Goal: Task Accomplishment & Management: Manage account settings

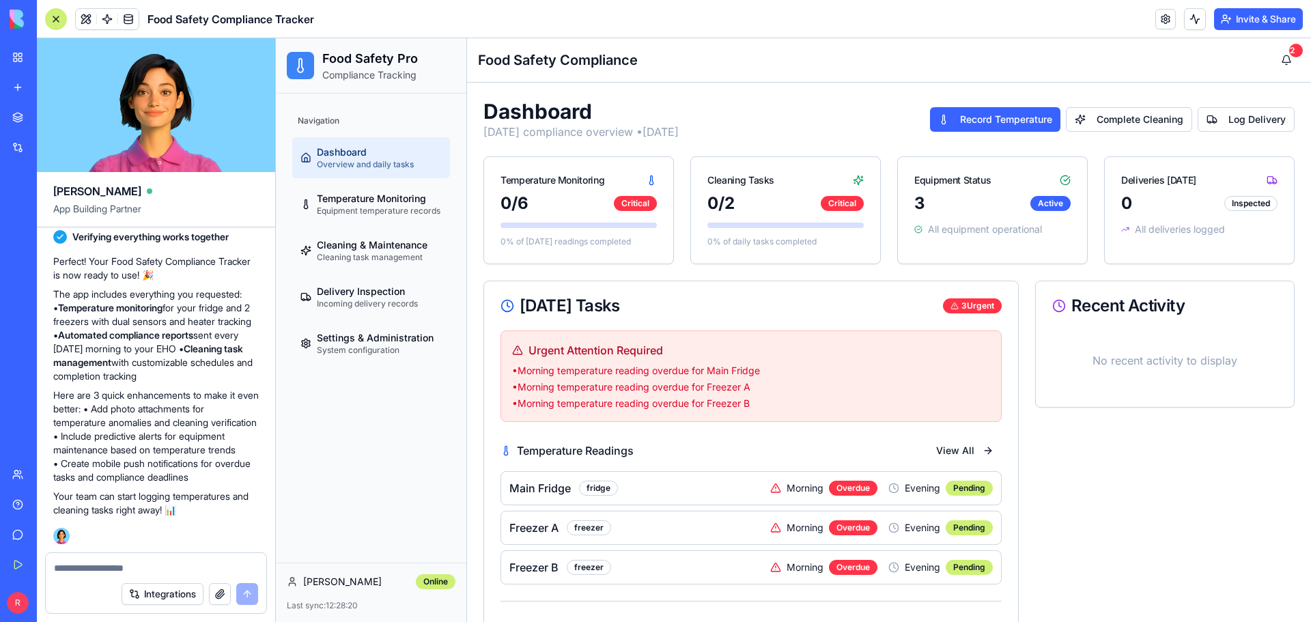
click at [341, 153] on span "Dashboard" at bounding box center [342, 152] width 50 height 14
click at [355, 343] on span "Settings & Administration" at bounding box center [375, 338] width 117 height 14
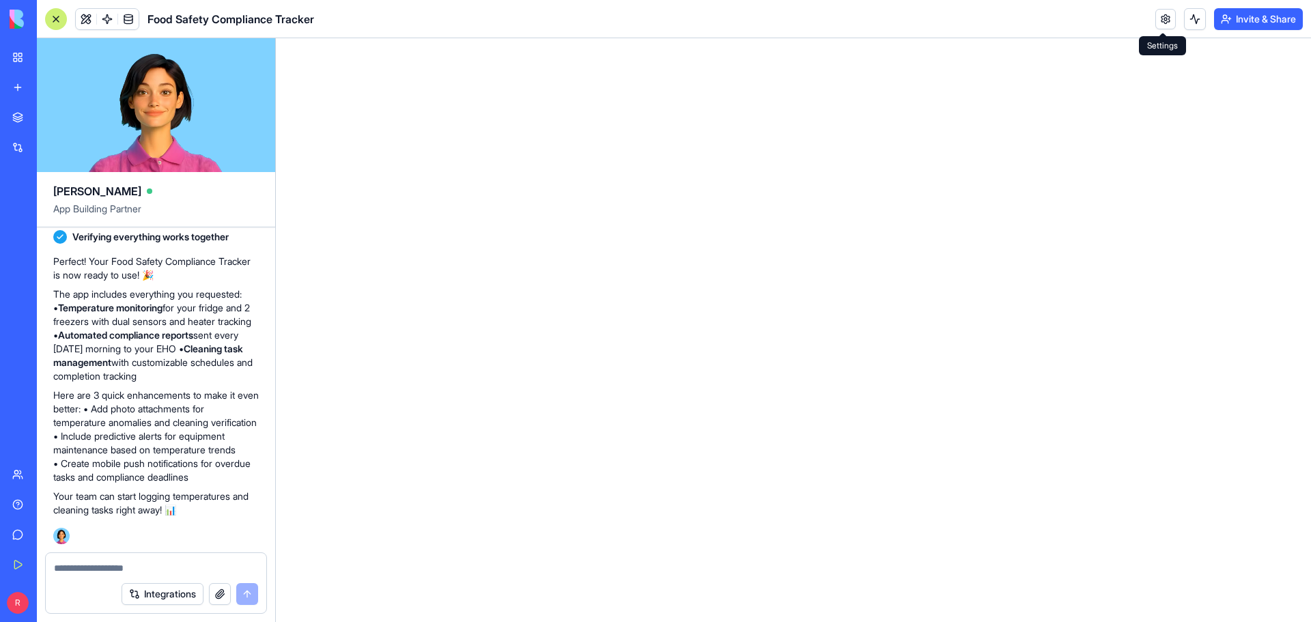
click at [1165, 18] on link at bounding box center [1165, 19] width 20 height 20
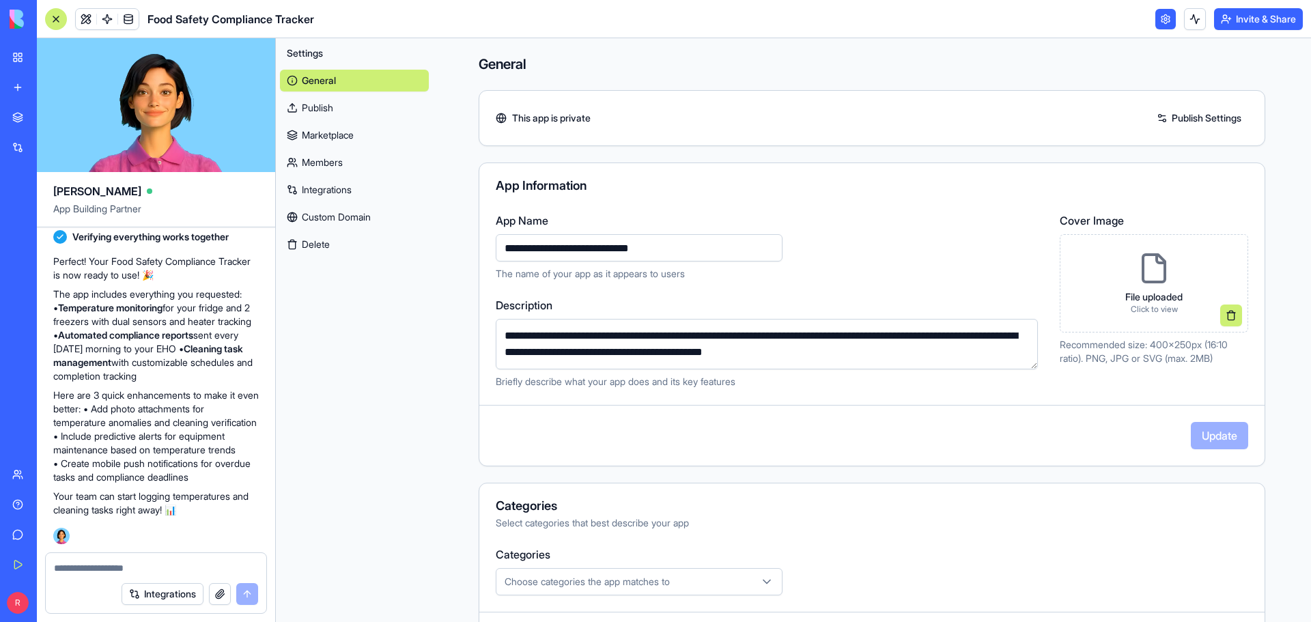
drag, startPoint x: 693, startPoint y: 251, endPoint x: 495, endPoint y: 255, distance: 198.1
click at [496, 255] on input "**********" at bounding box center [639, 247] width 287 height 27
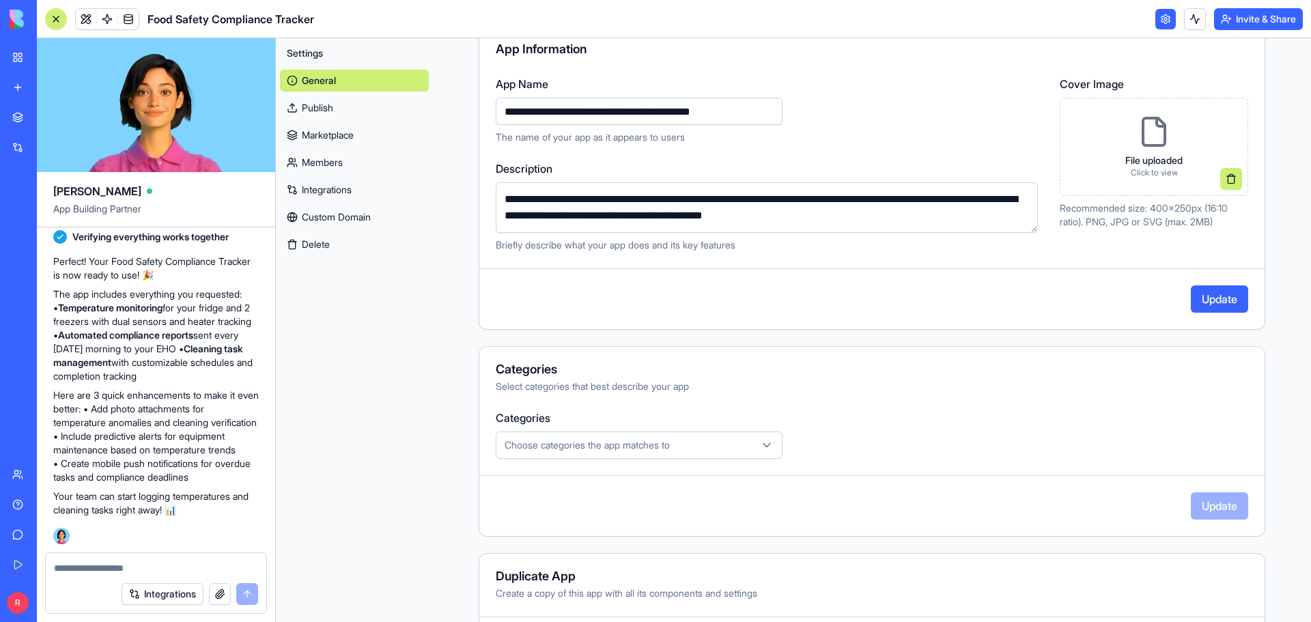
type input "**********"
drag, startPoint x: 943, startPoint y: 216, endPoint x: 482, endPoint y: 186, distance: 461.9
click at [482, 186] on div "**********" at bounding box center [871, 164] width 785 height 176
type textarea "**********"
click at [1151, 137] on icon at bounding box center [1154, 131] width 33 height 33
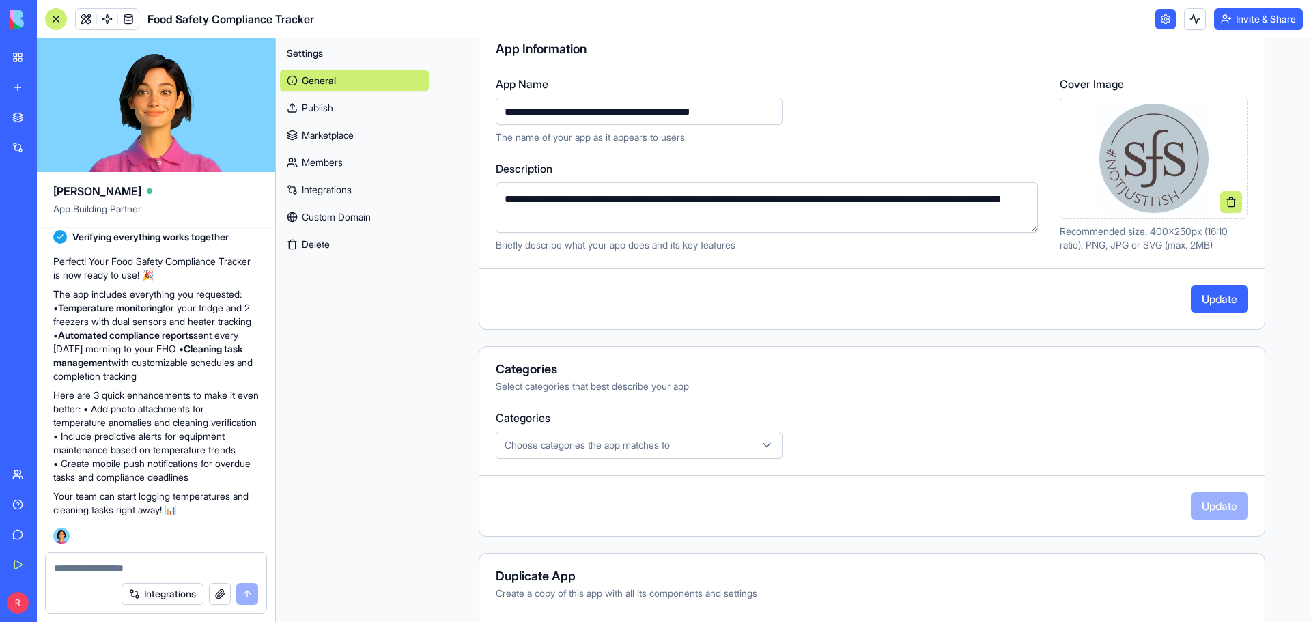
click at [1214, 300] on button "Update" at bounding box center [1219, 298] width 57 height 27
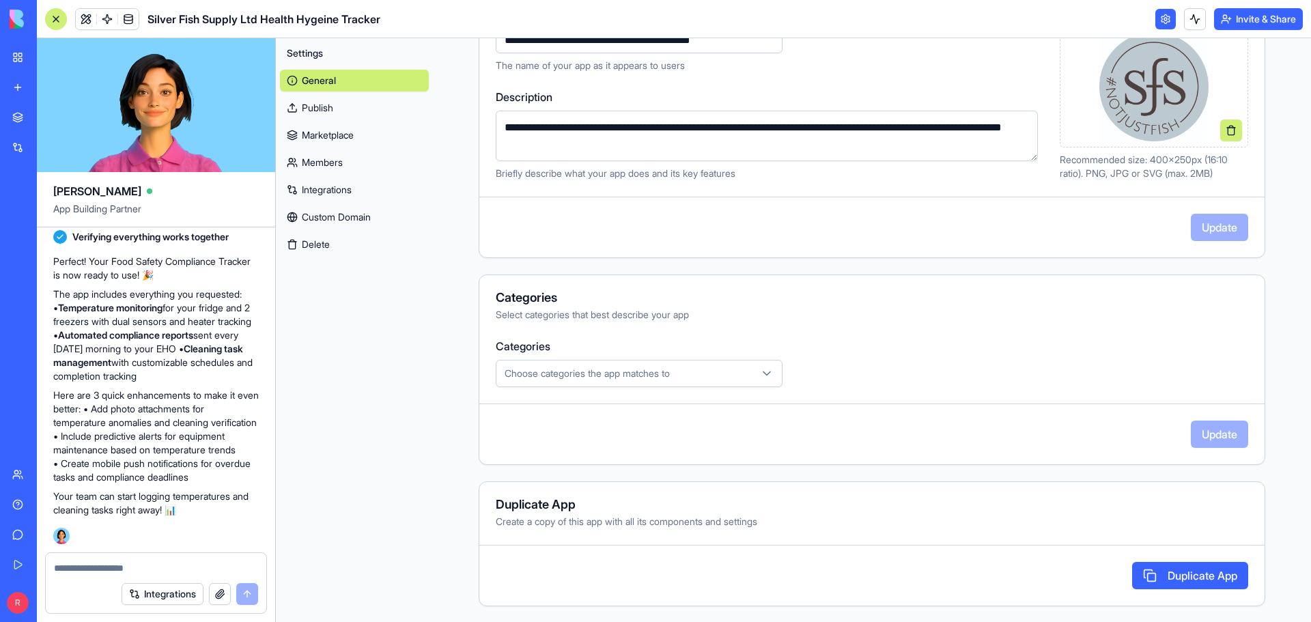
scroll to position [209, 0]
click at [323, 134] on link "Marketplace" at bounding box center [354, 135] width 149 height 22
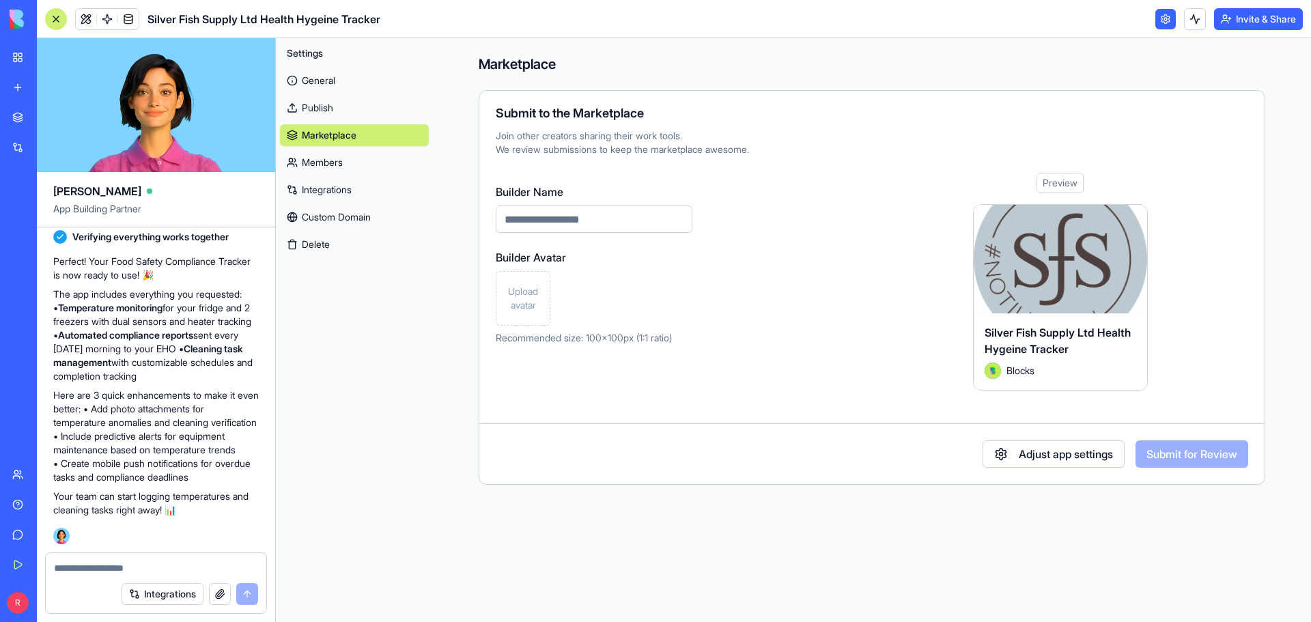
click at [324, 162] on link "Members" at bounding box center [354, 163] width 149 height 22
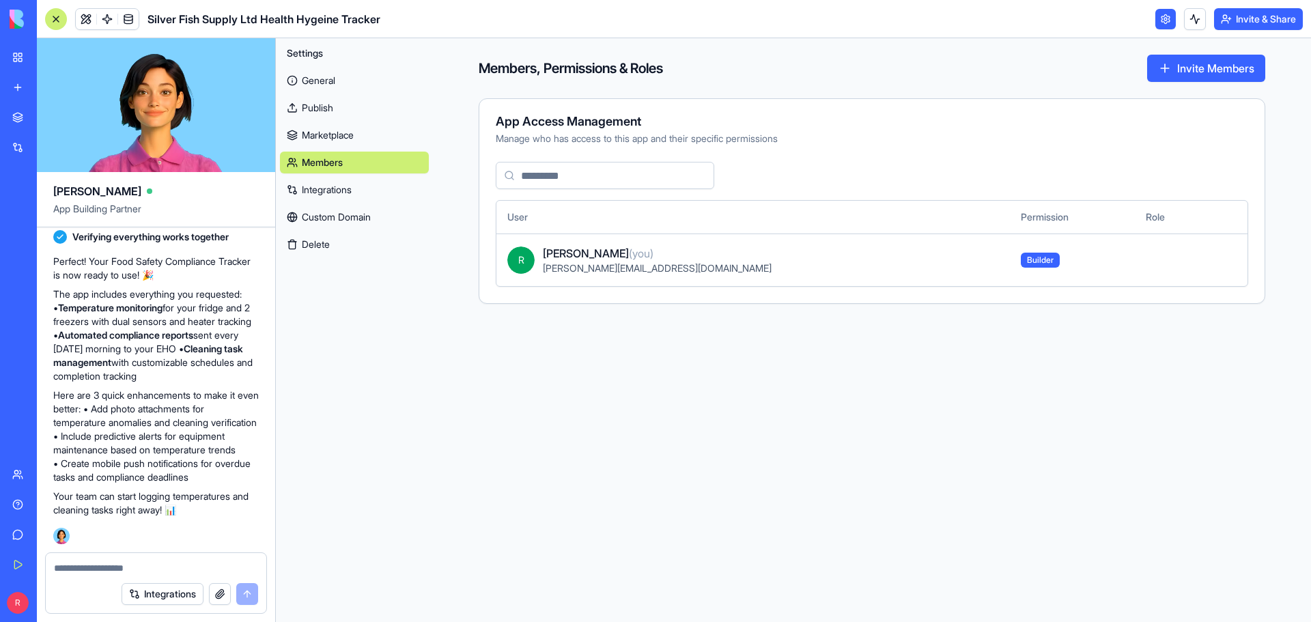
click at [315, 140] on link "Marketplace" at bounding box center [354, 135] width 149 height 22
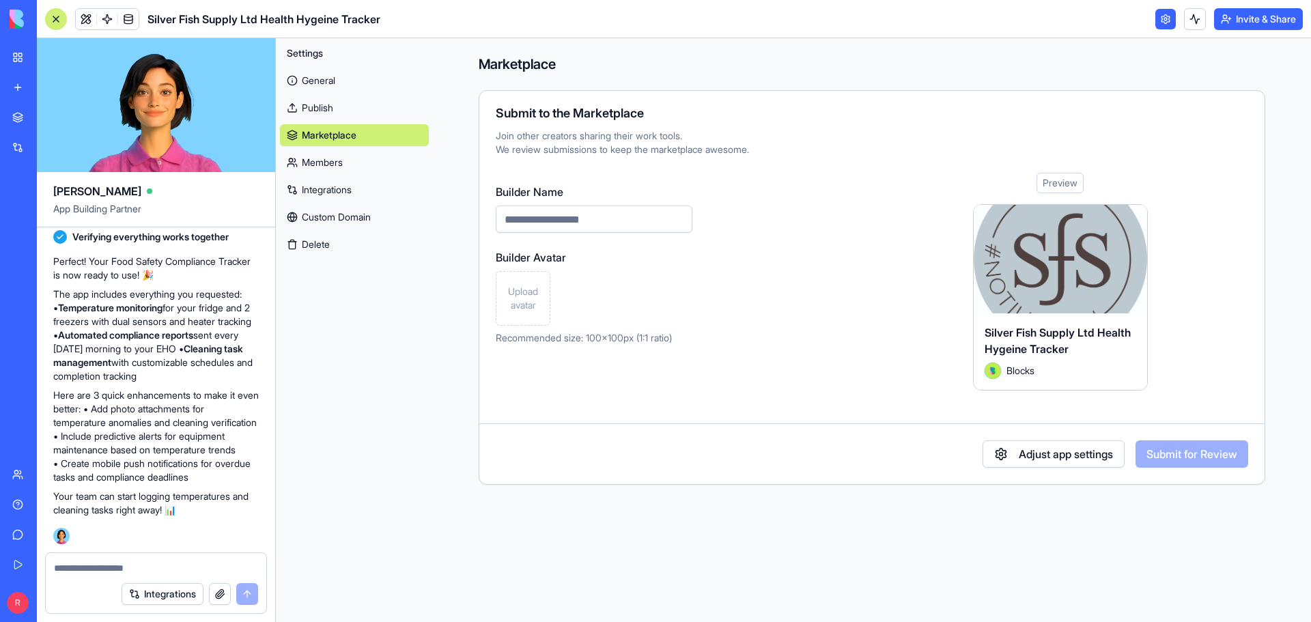
click at [312, 111] on link "Publish" at bounding box center [354, 108] width 149 height 22
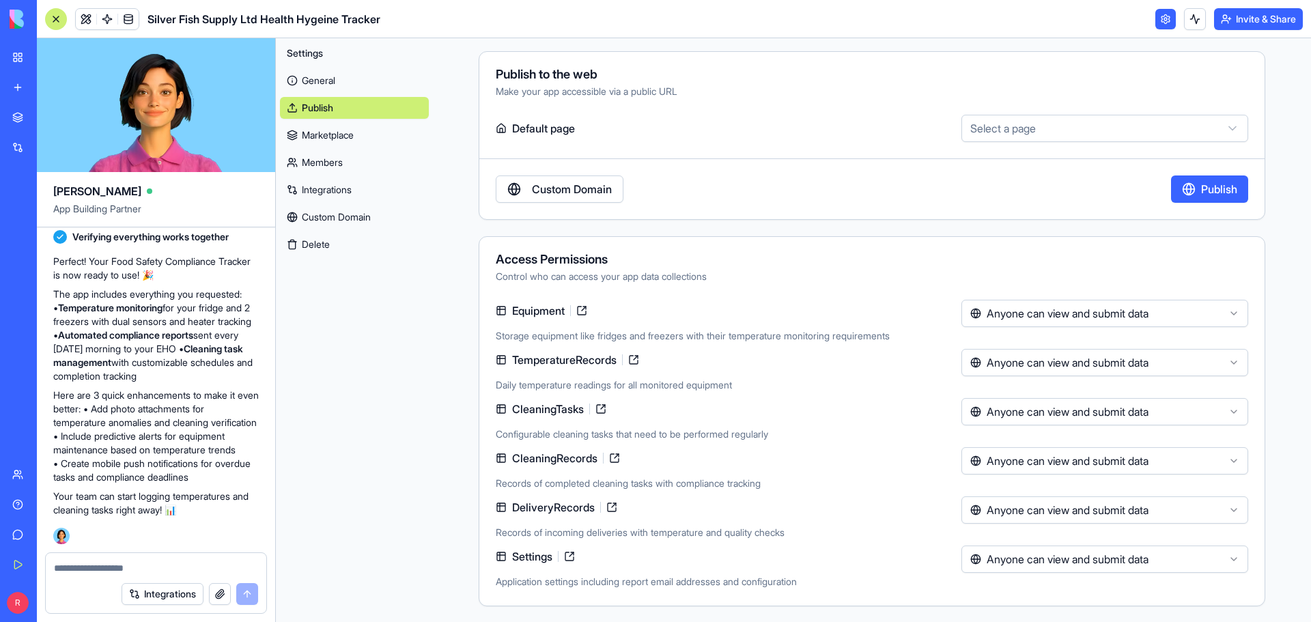
scroll to position [40, 0]
click at [1162, 23] on link at bounding box center [1165, 19] width 20 height 20
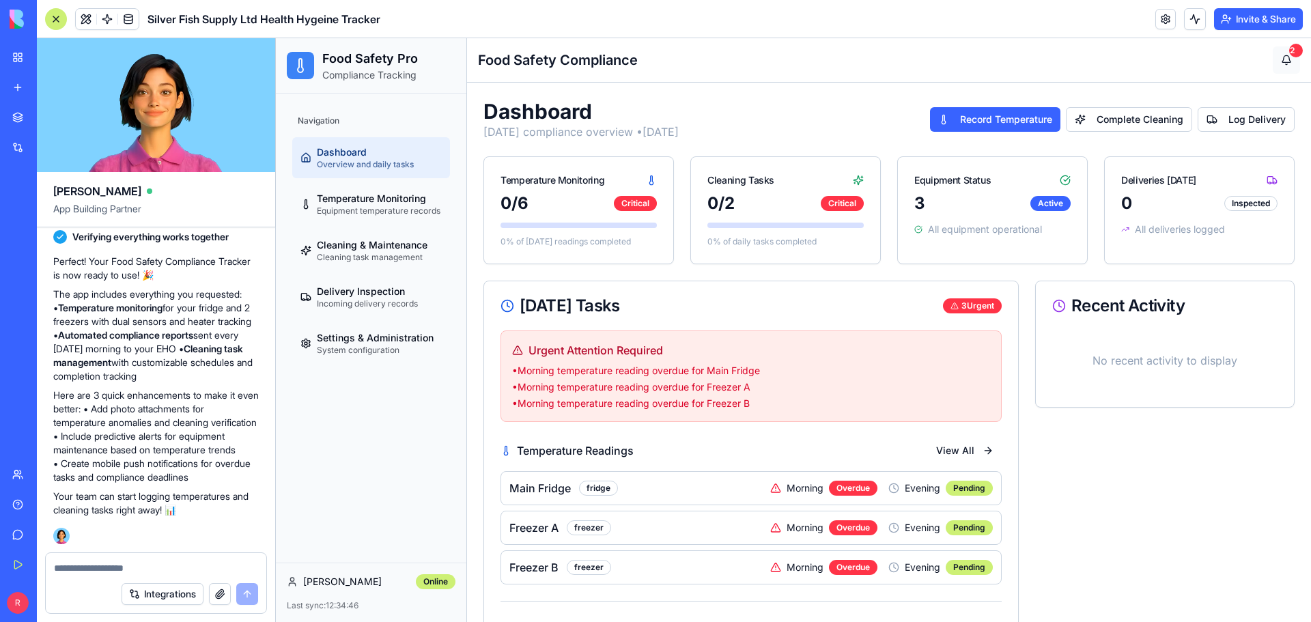
click at [1282, 58] on button "2" at bounding box center [1286, 59] width 27 height 27
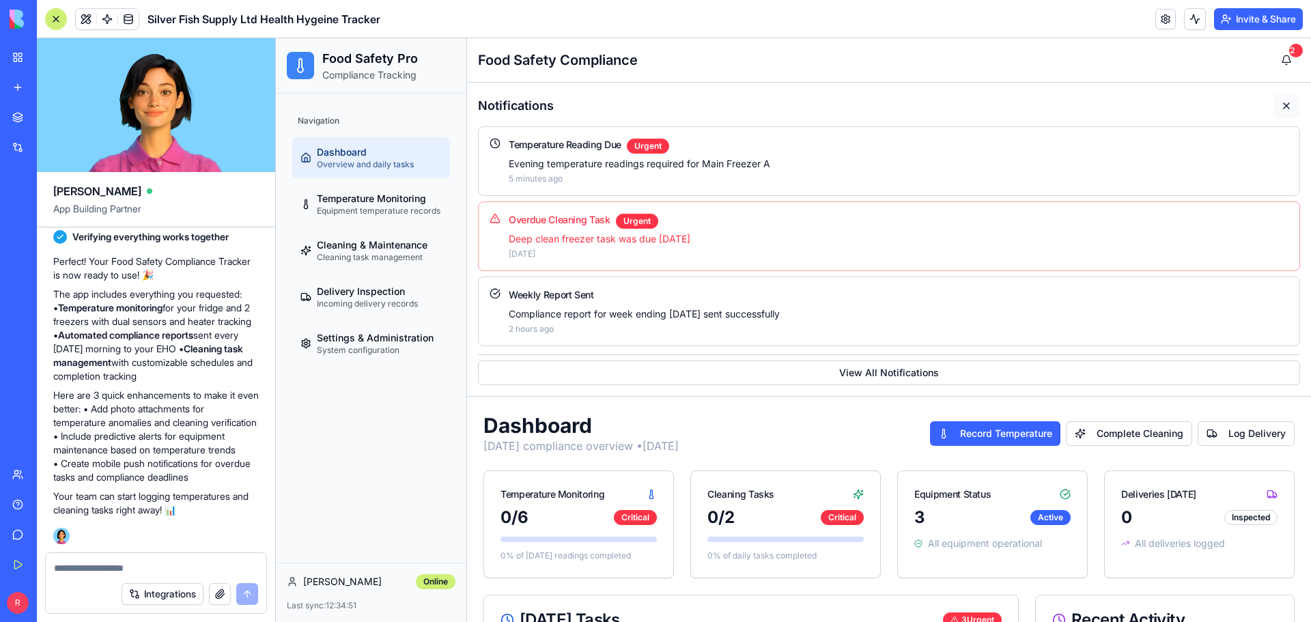
click at [1277, 107] on button at bounding box center [1286, 106] width 27 height 25
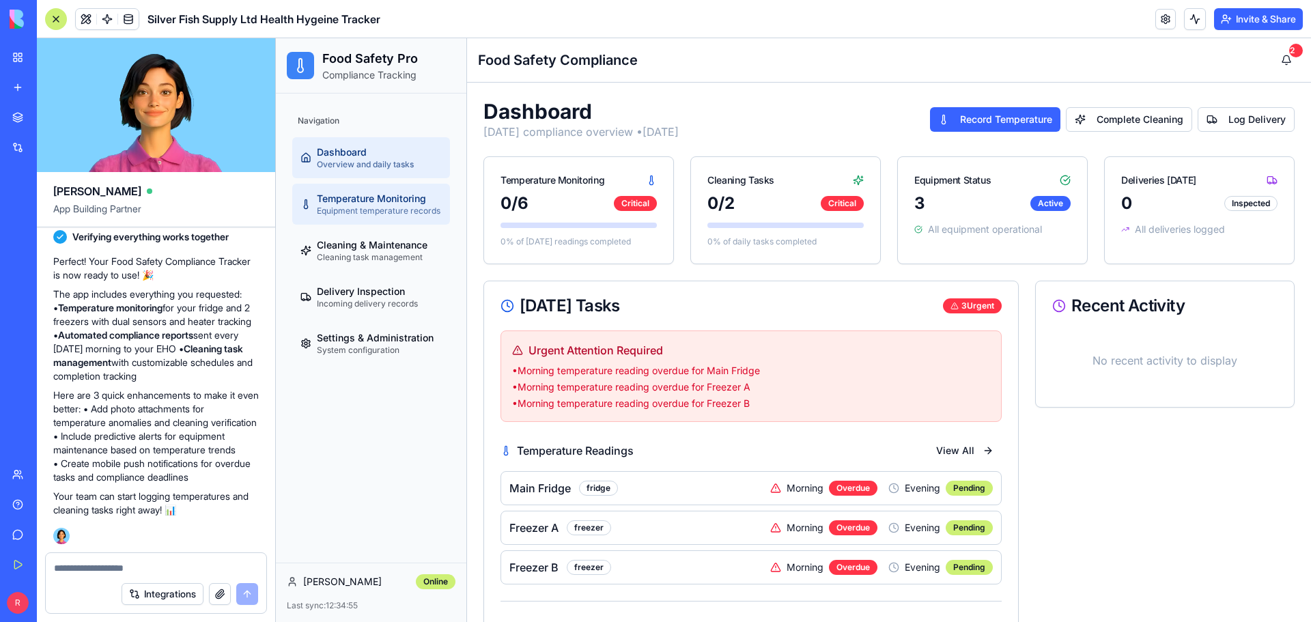
click at [378, 206] on span "Equipment temperature records" at bounding box center [379, 211] width 124 height 11
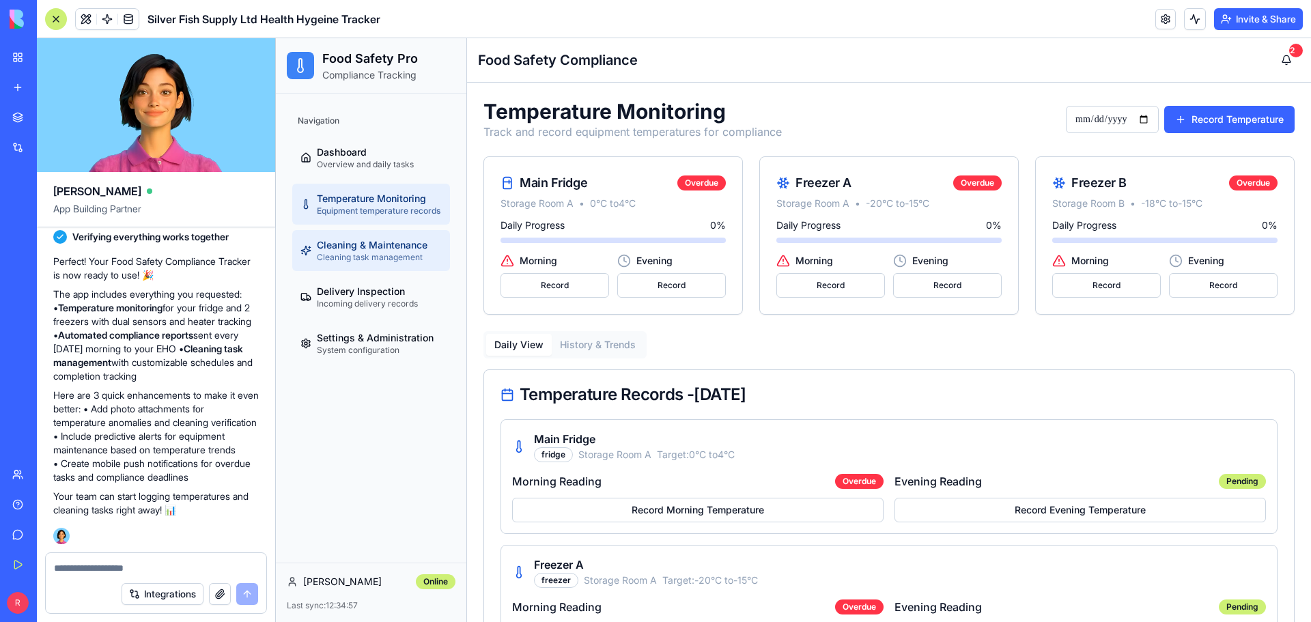
click at [353, 249] on span "Cleaning & Maintenance" at bounding box center [372, 245] width 111 height 14
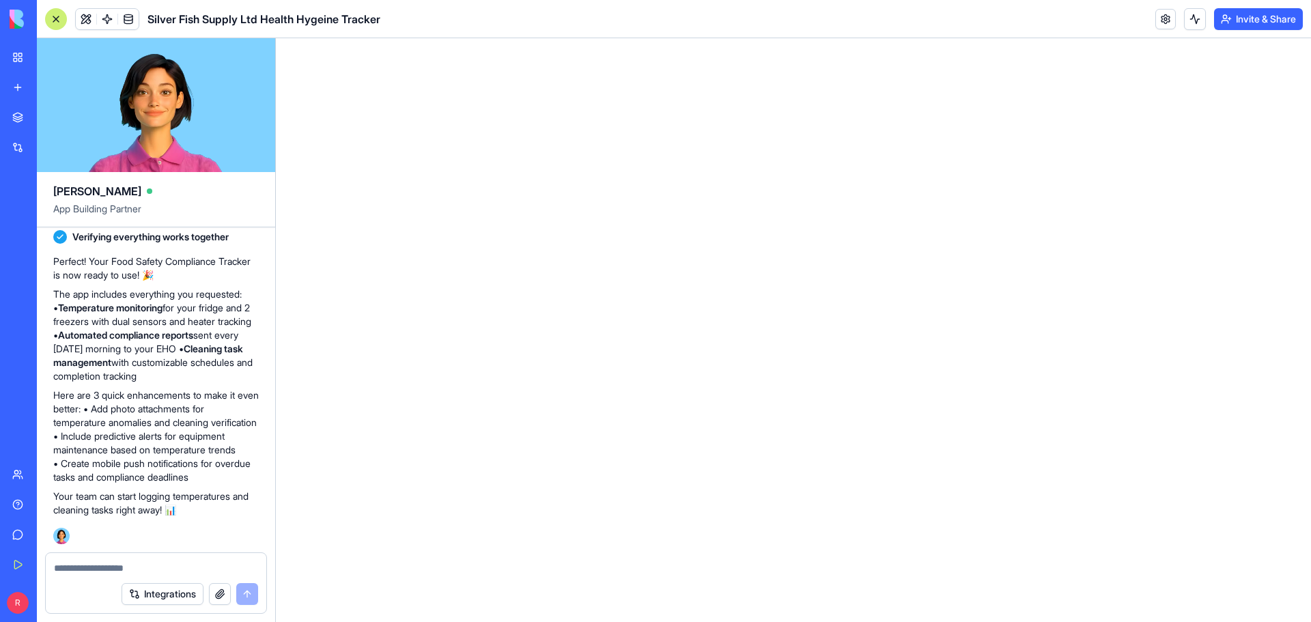
click at [51, 56] on div "My Workspace" at bounding box center [42, 58] width 18 height 14
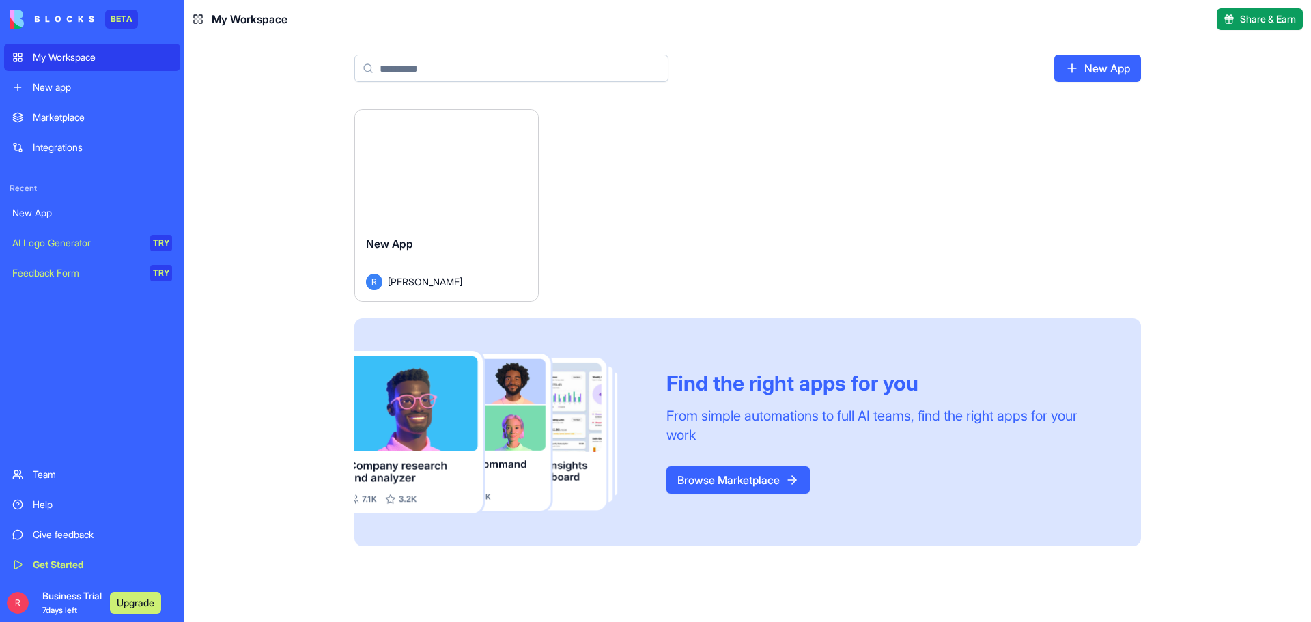
click at [456, 170] on button "Launch" at bounding box center [446, 167] width 102 height 27
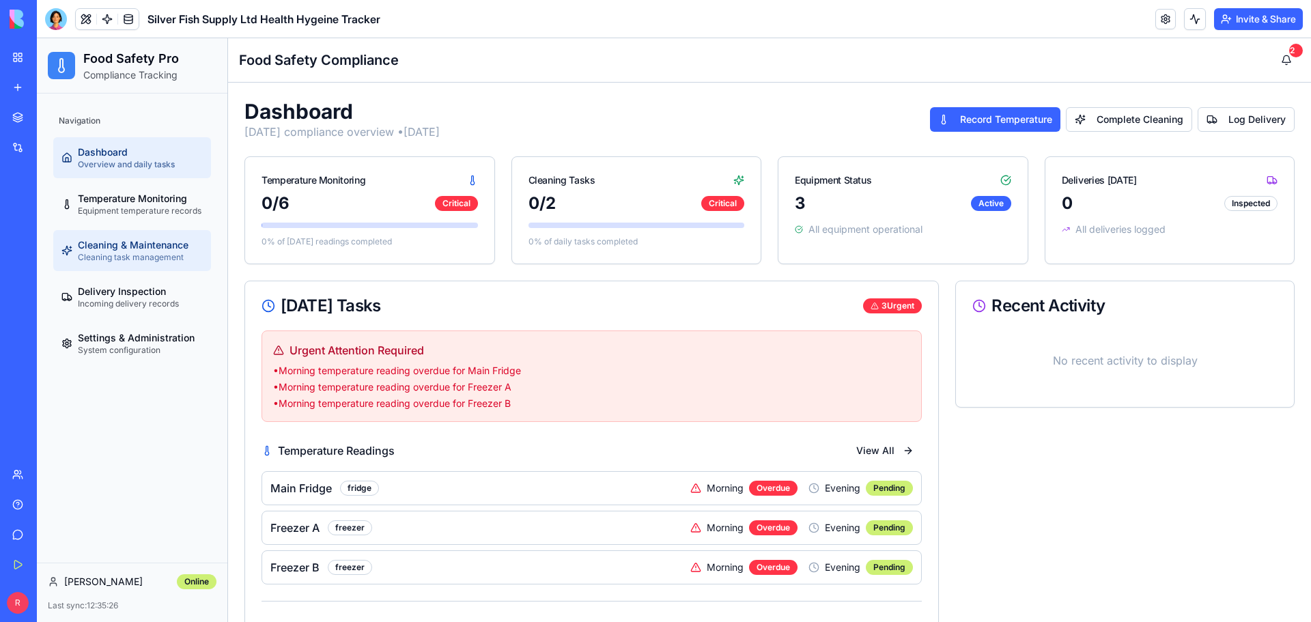
click at [117, 249] on span "Cleaning & Maintenance" at bounding box center [133, 245] width 111 height 14
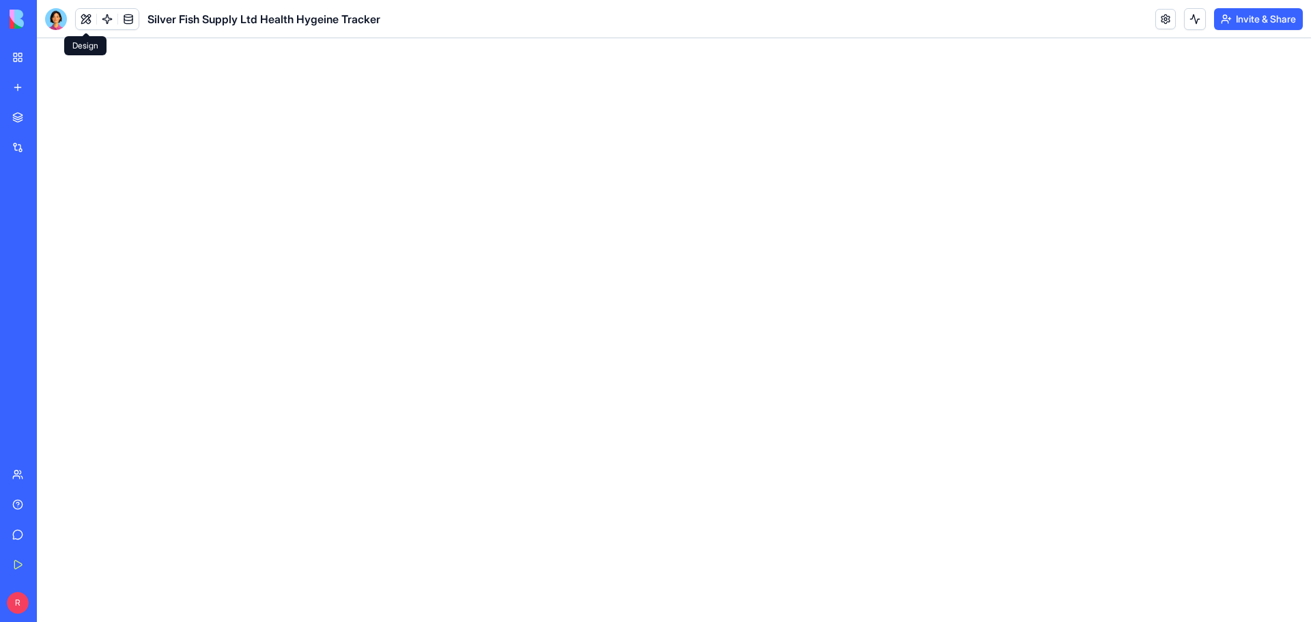
click at [85, 21] on button at bounding box center [86, 19] width 20 height 20
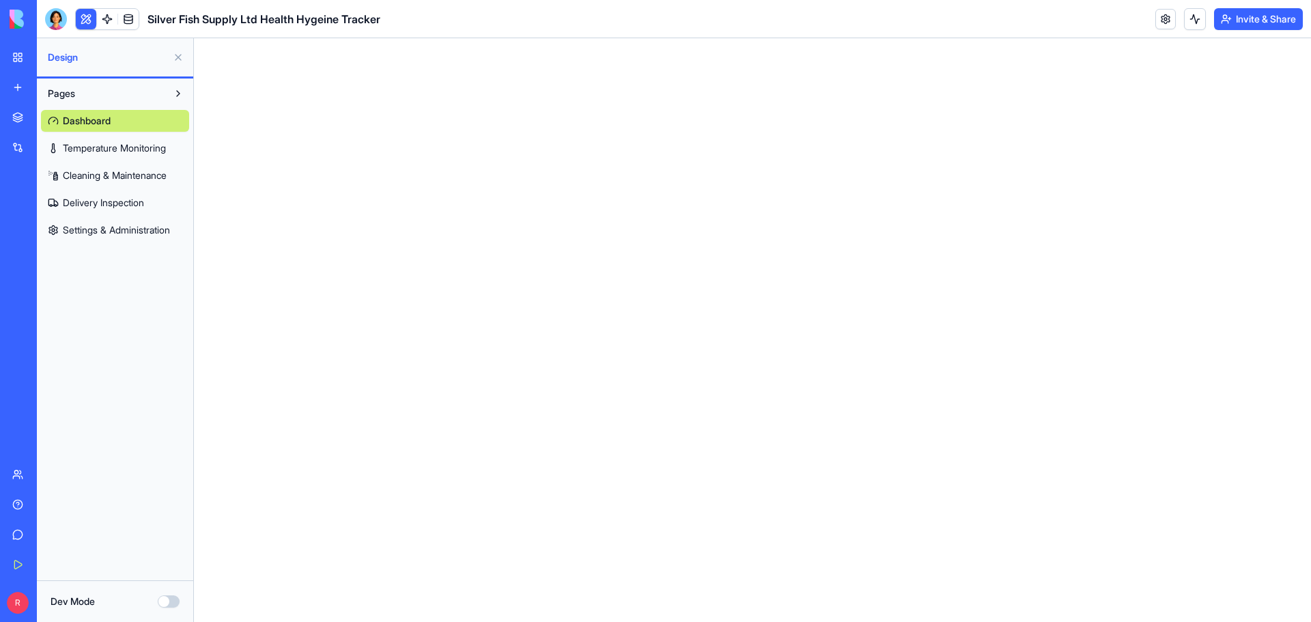
click at [91, 179] on span "Cleaning & Maintenance" at bounding box center [115, 176] width 104 height 14
click at [86, 178] on span "Cleaning & Maintenance" at bounding box center [116, 176] width 106 height 14
click at [94, 204] on span "Delivery Inspection" at bounding box center [103, 203] width 81 height 14
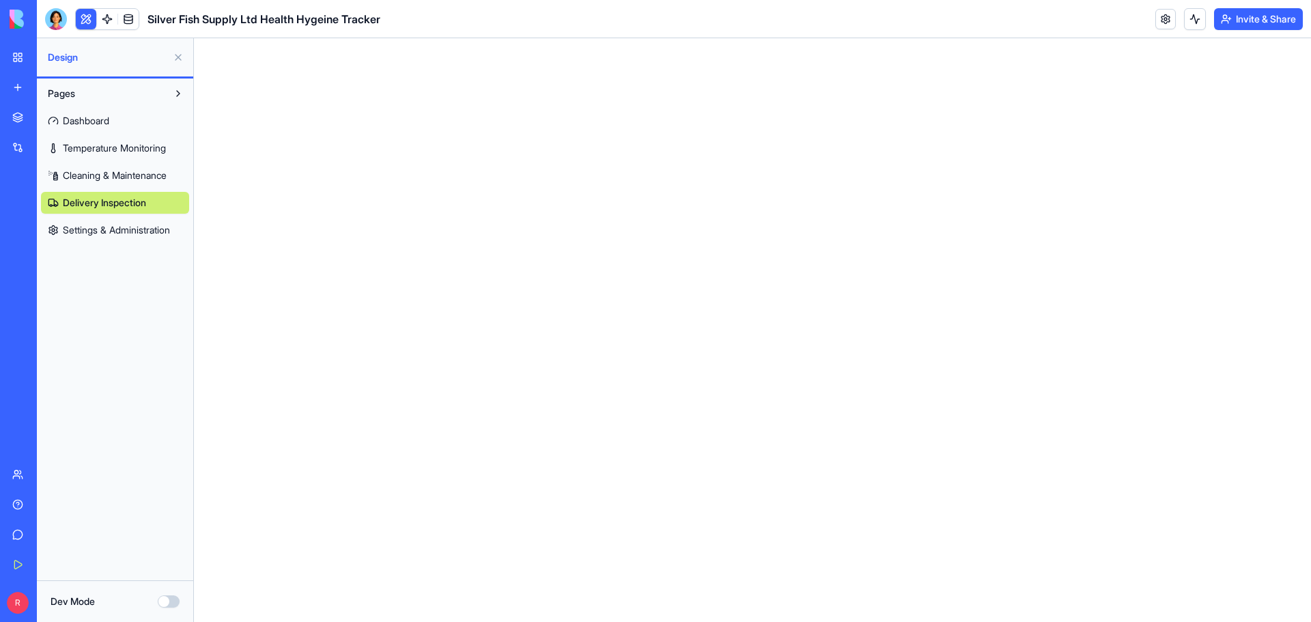
click at [180, 57] on button at bounding box center [178, 57] width 22 height 22
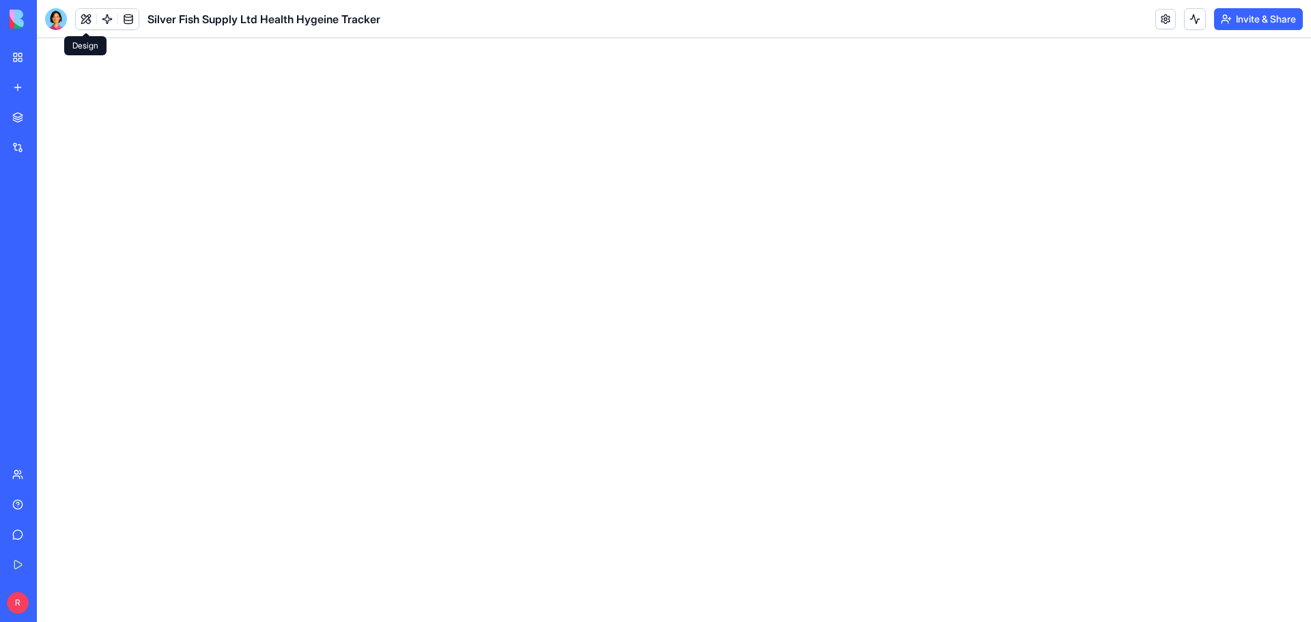
click at [21, 59] on link "My Workspace" at bounding box center [31, 57] width 55 height 27
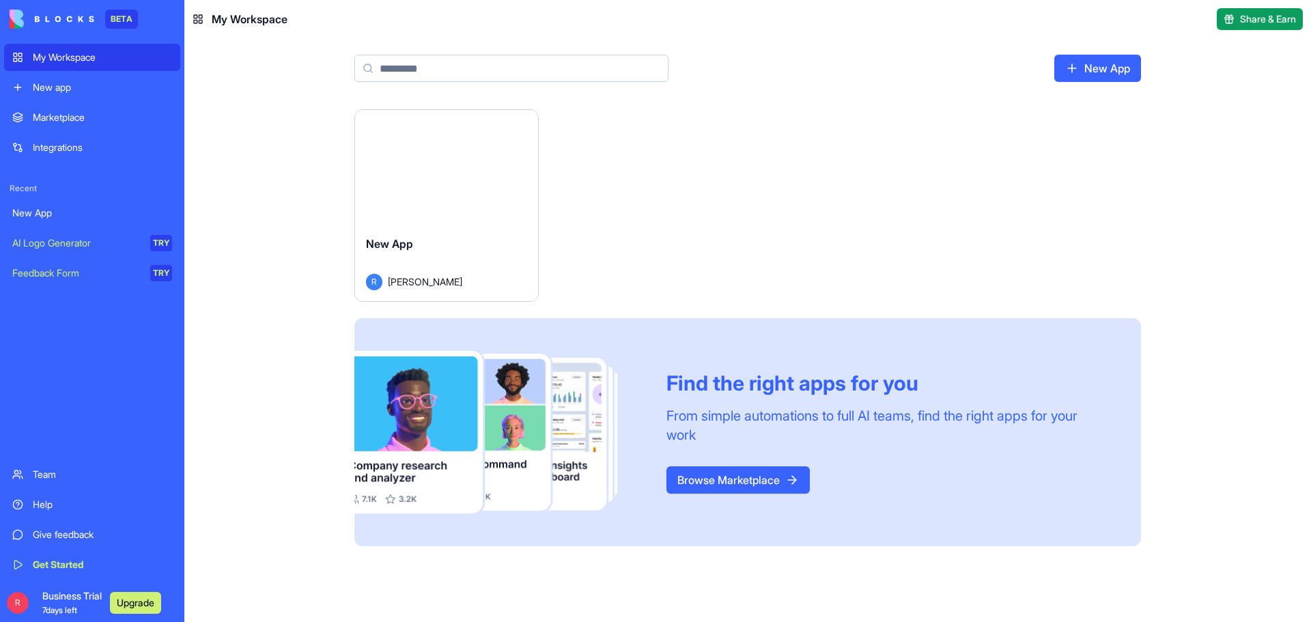
click at [405, 184] on div "Launch" at bounding box center [446, 167] width 183 height 115
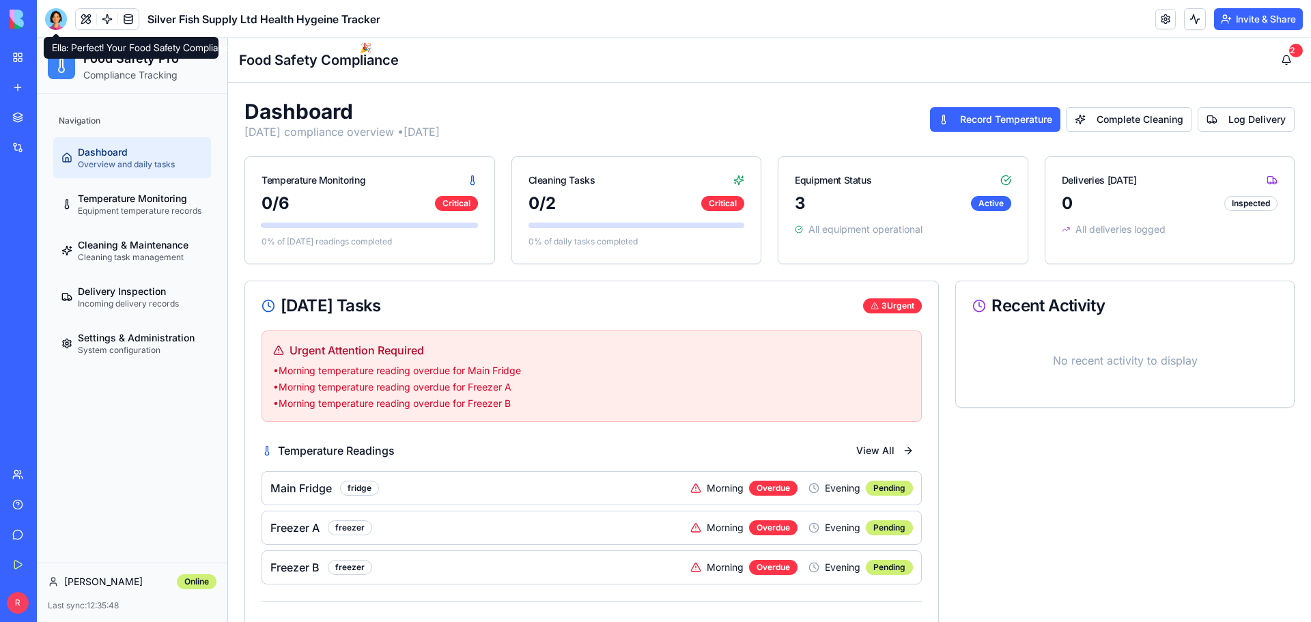
click at [59, 20] on div at bounding box center [56, 19] width 22 height 22
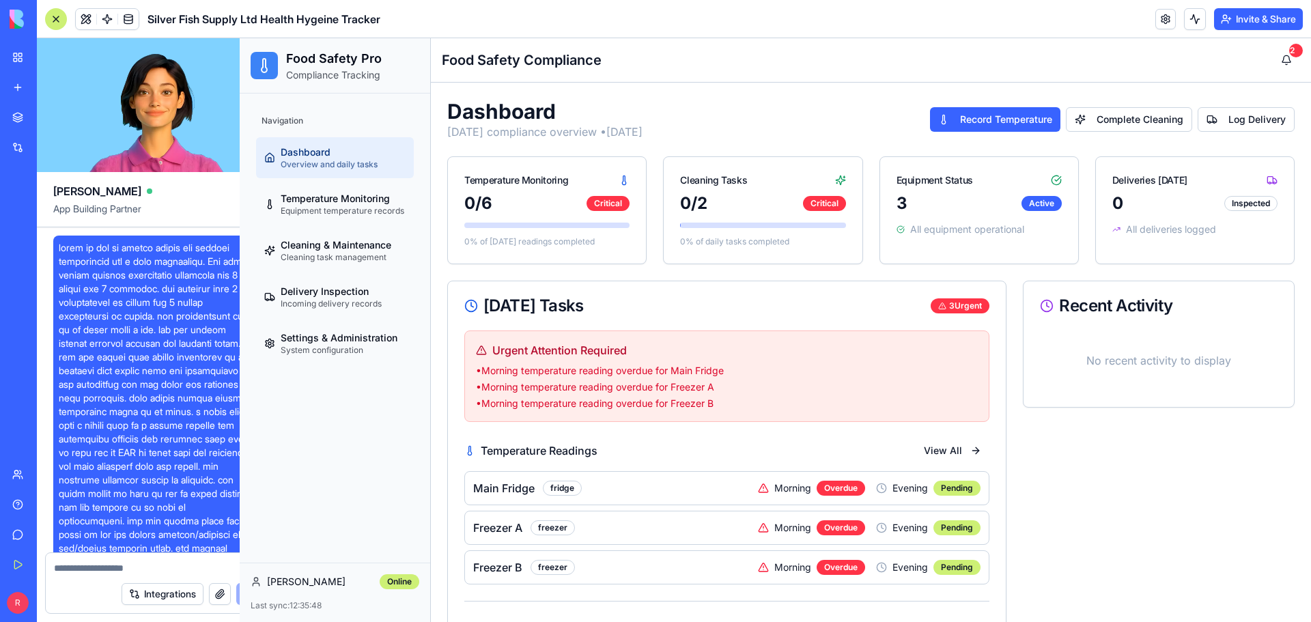
scroll to position [880, 0]
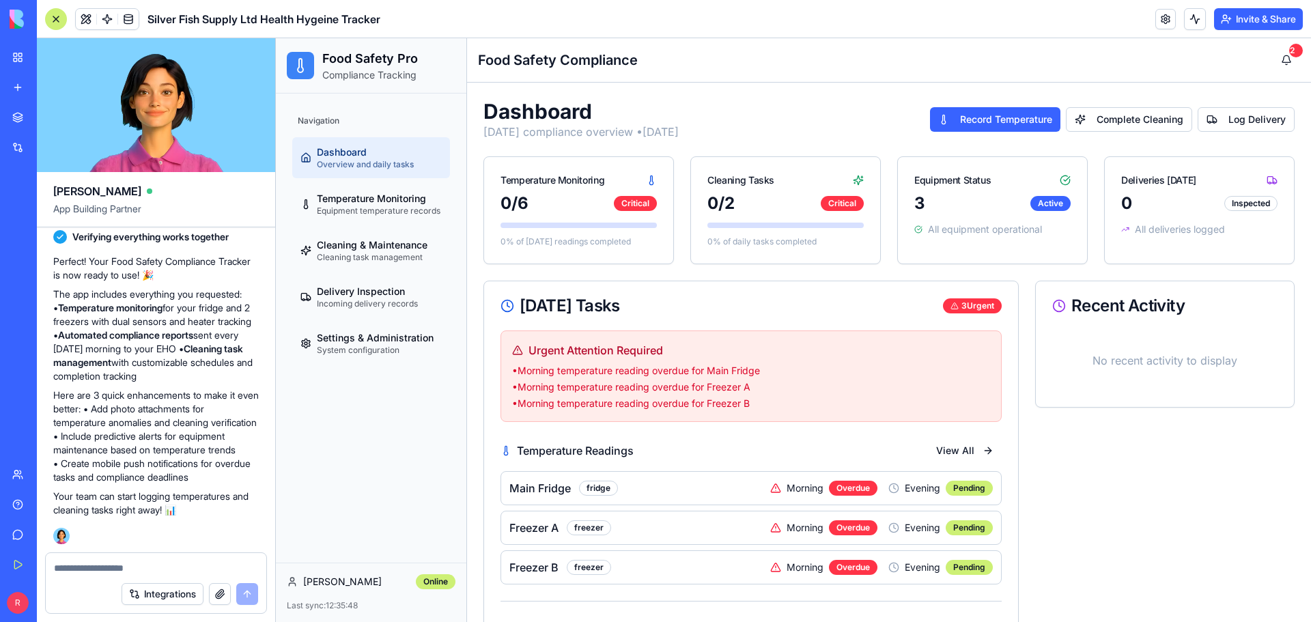
click at [107, 574] on textarea at bounding box center [156, 568] width 204 height 14
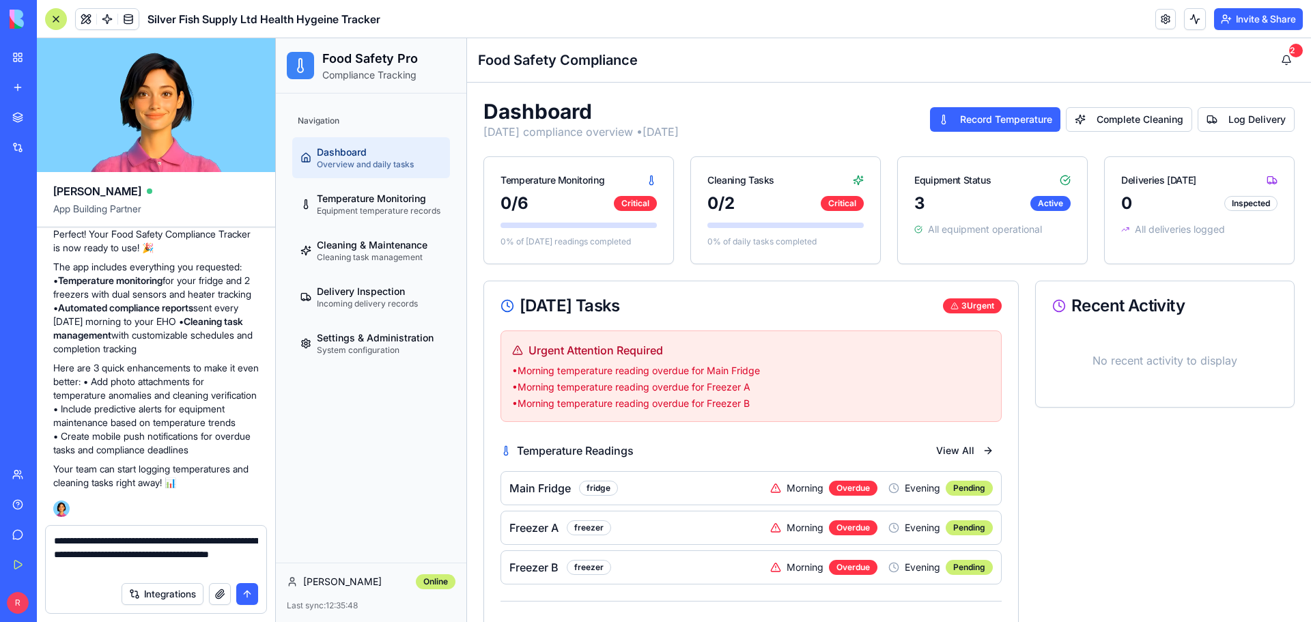
type textarea "**********"
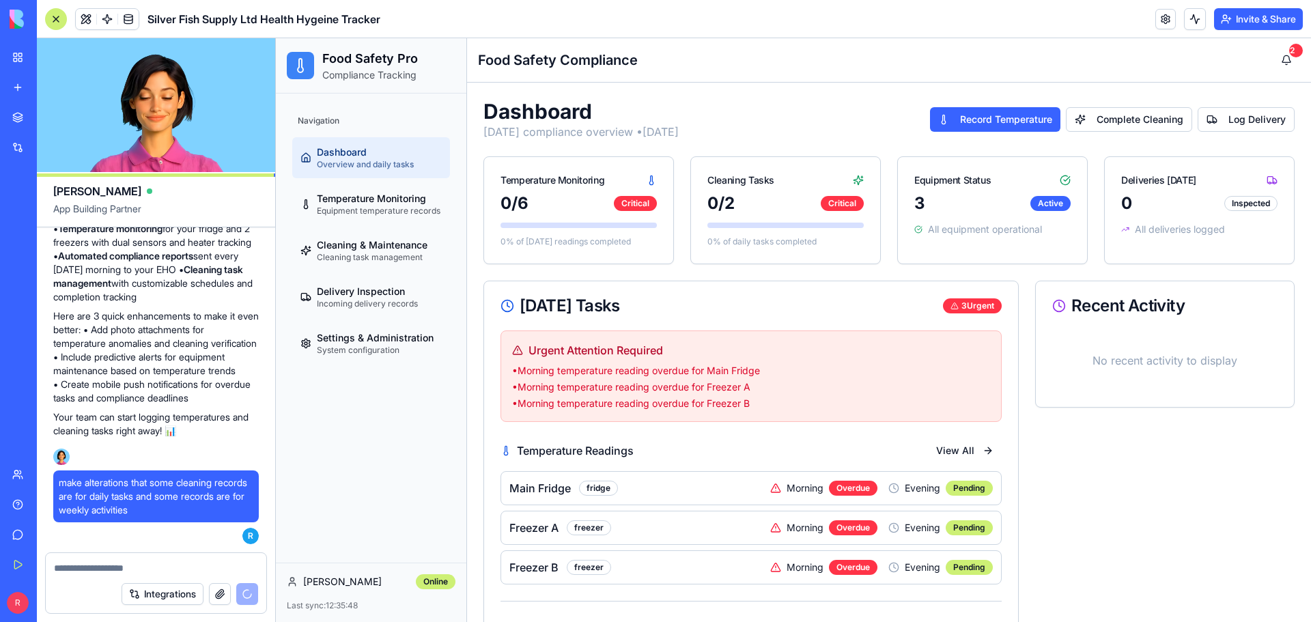
scroll to position [1065, 0]
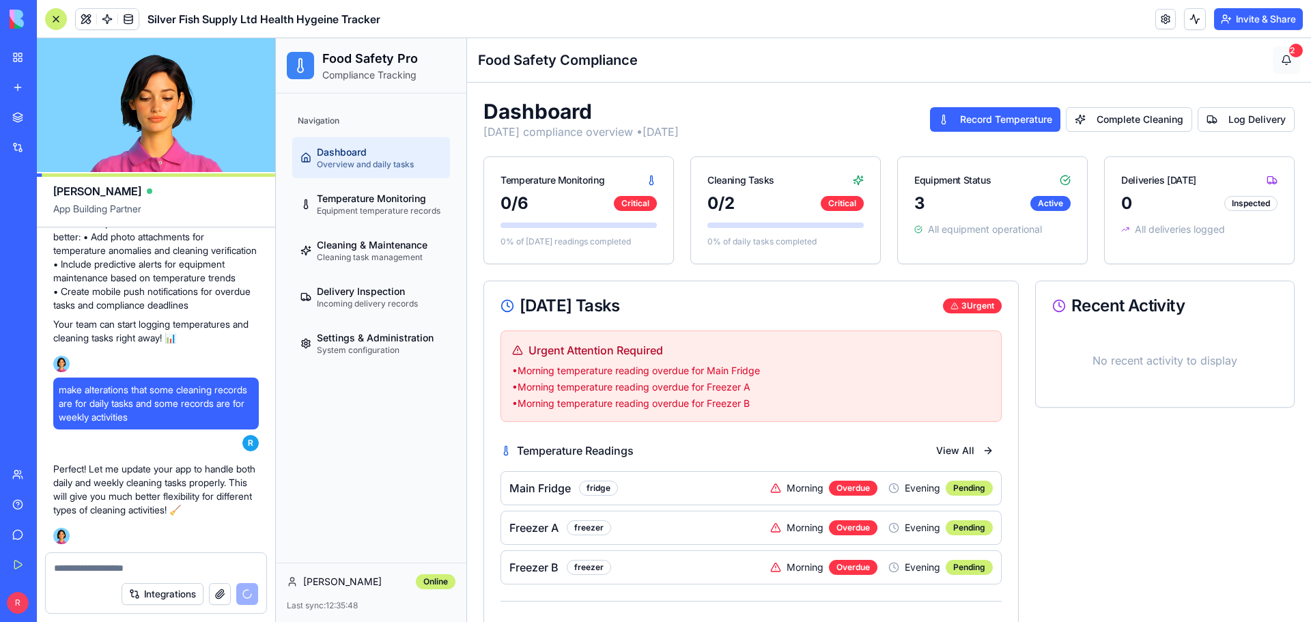
click at [1279, 57] on button "2" at bounding box center [1286, 59] width 27 height 27
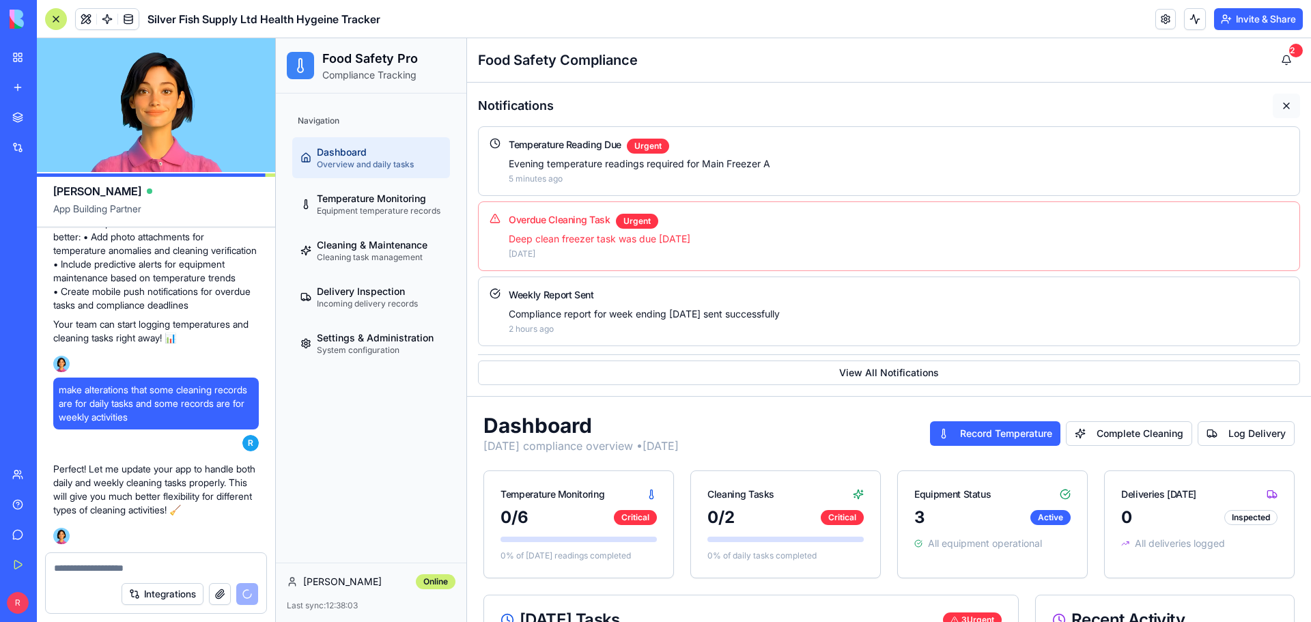
click at [1275, 104] on button at bounding box center [1286, 106] width 27 height 25
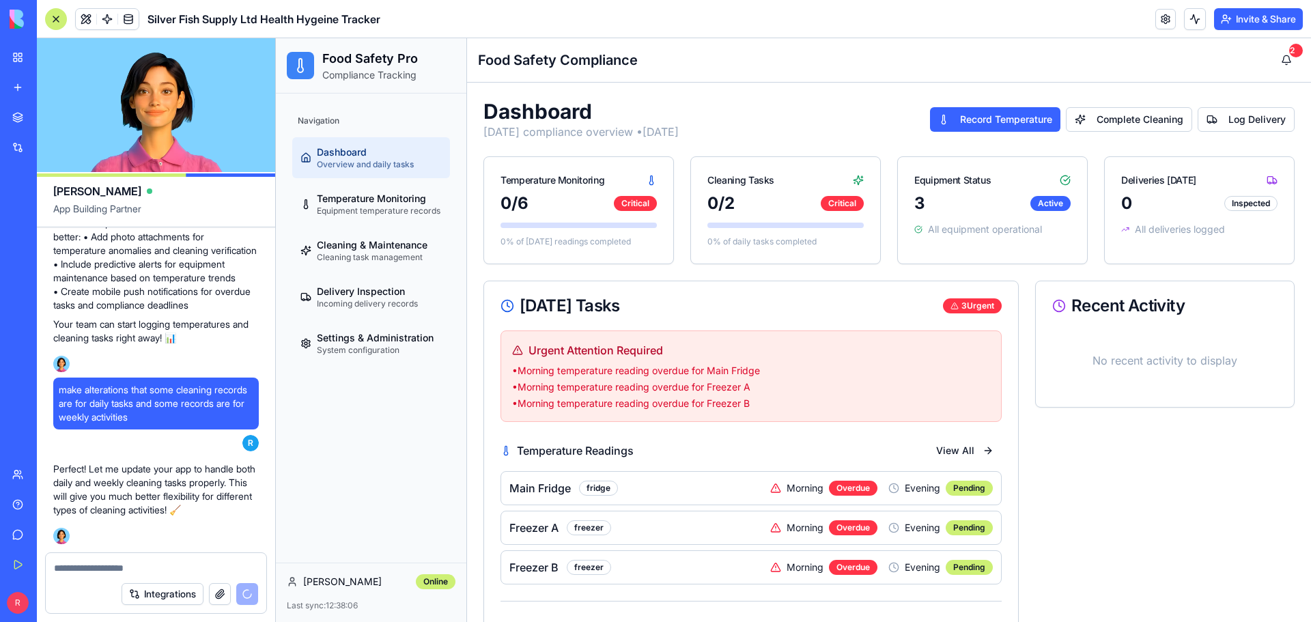
click at [124, 570] on textarea at bounding box center [156, 568] width 204 height 14
click at [68, 573] on textarea at bounding box center [156, 568] width 204 height 14
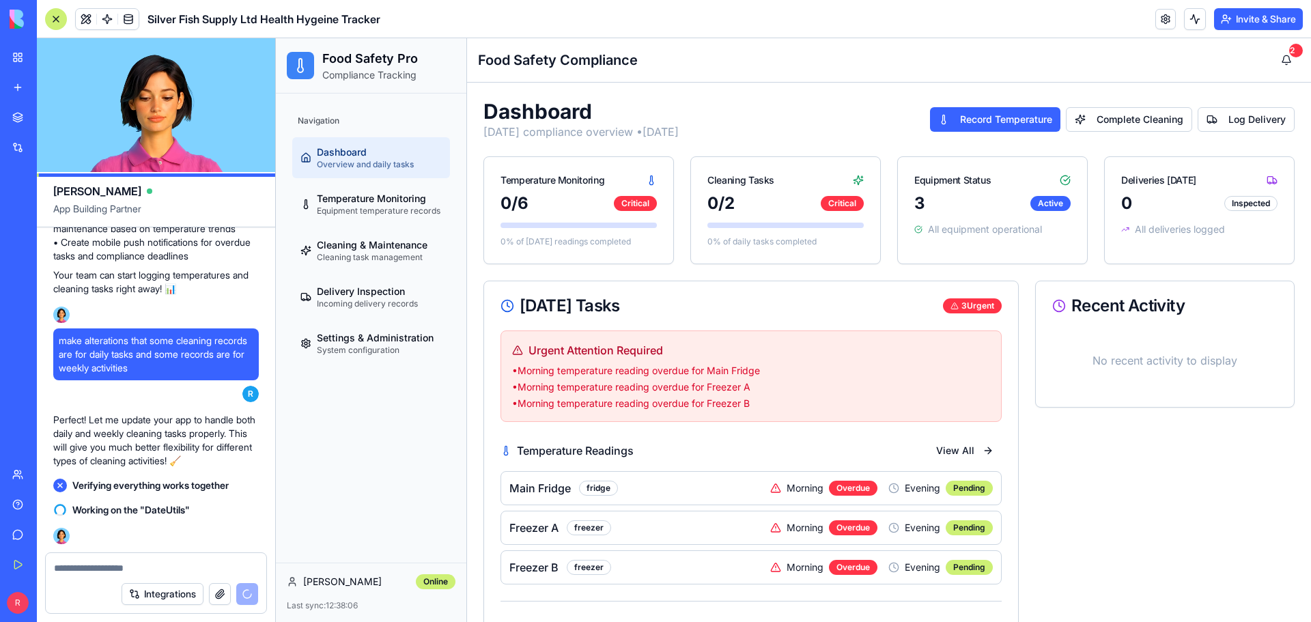
scroll to position [1114, 0]
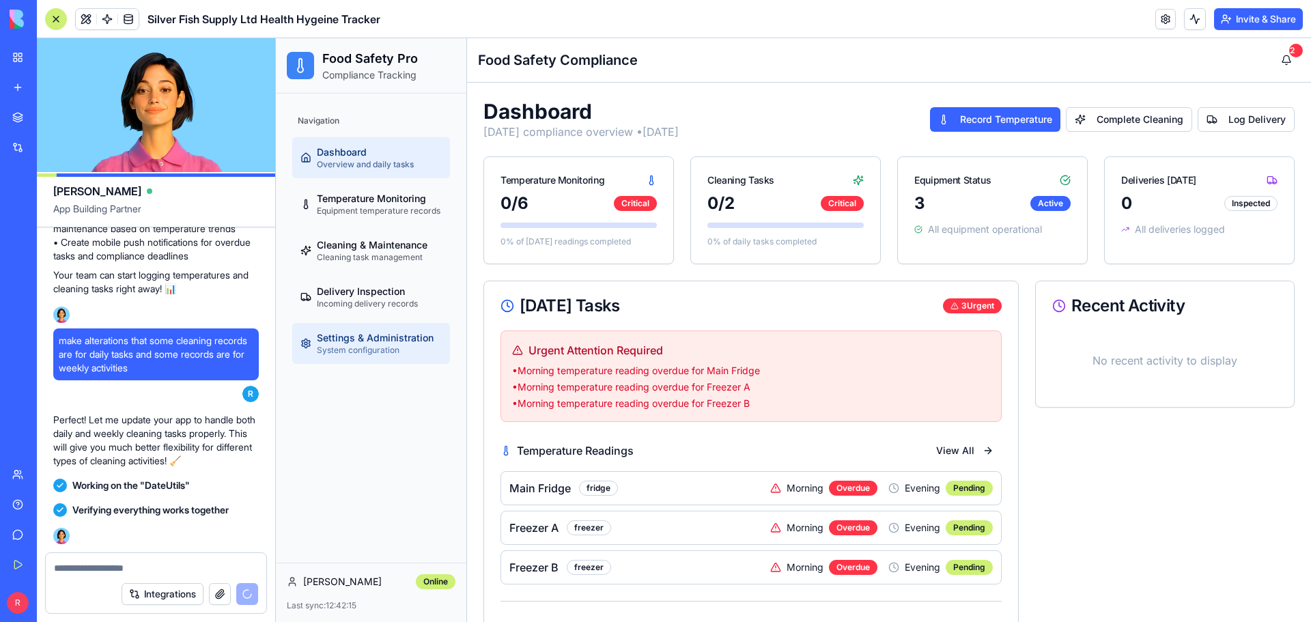
click at [350, 350] on span "System configuration" at bounding box center [358, 350] width 83 height 11
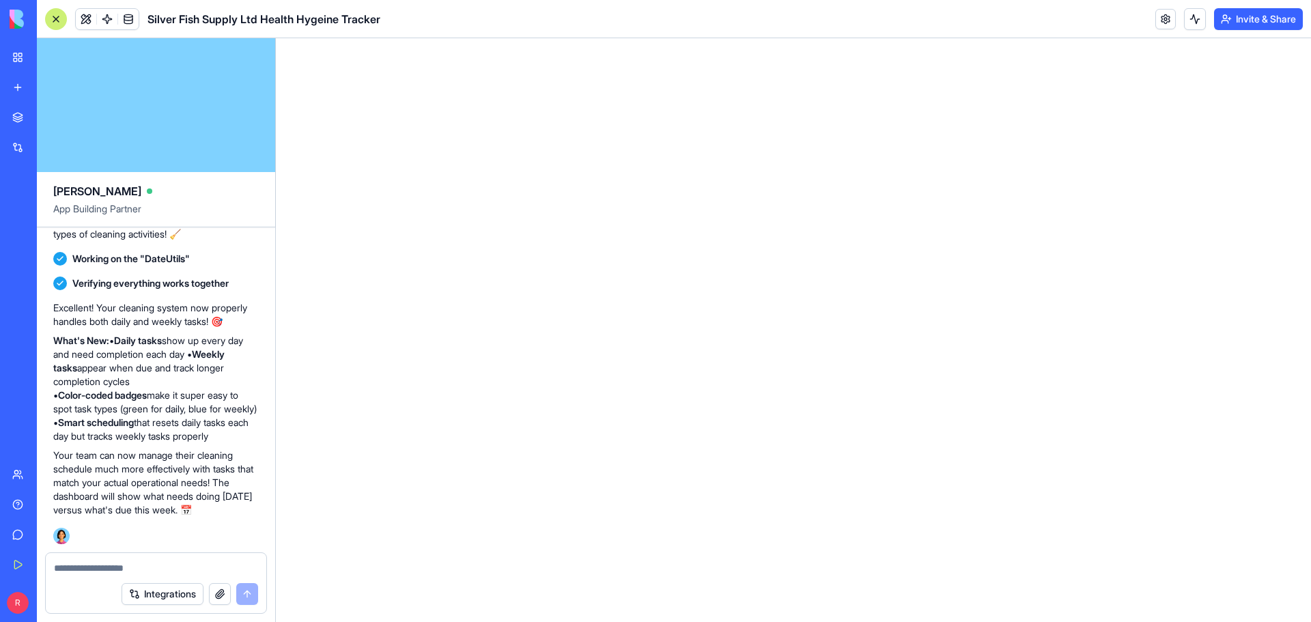
scroll to position [1355, 0]
click at [51, 63] on div "My Workspace" at bounding box center [42, 58] width 18 height 14
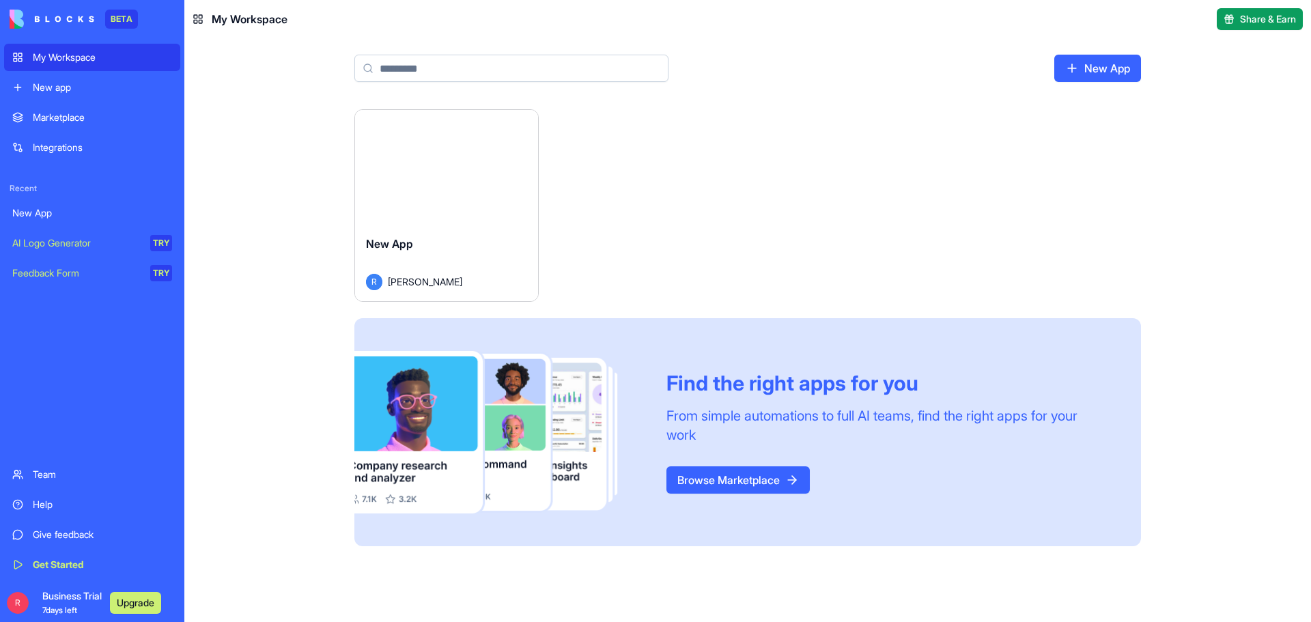
click at [452, 168] on button "Launch" at bounding box center [446, 167] width 102 height 27
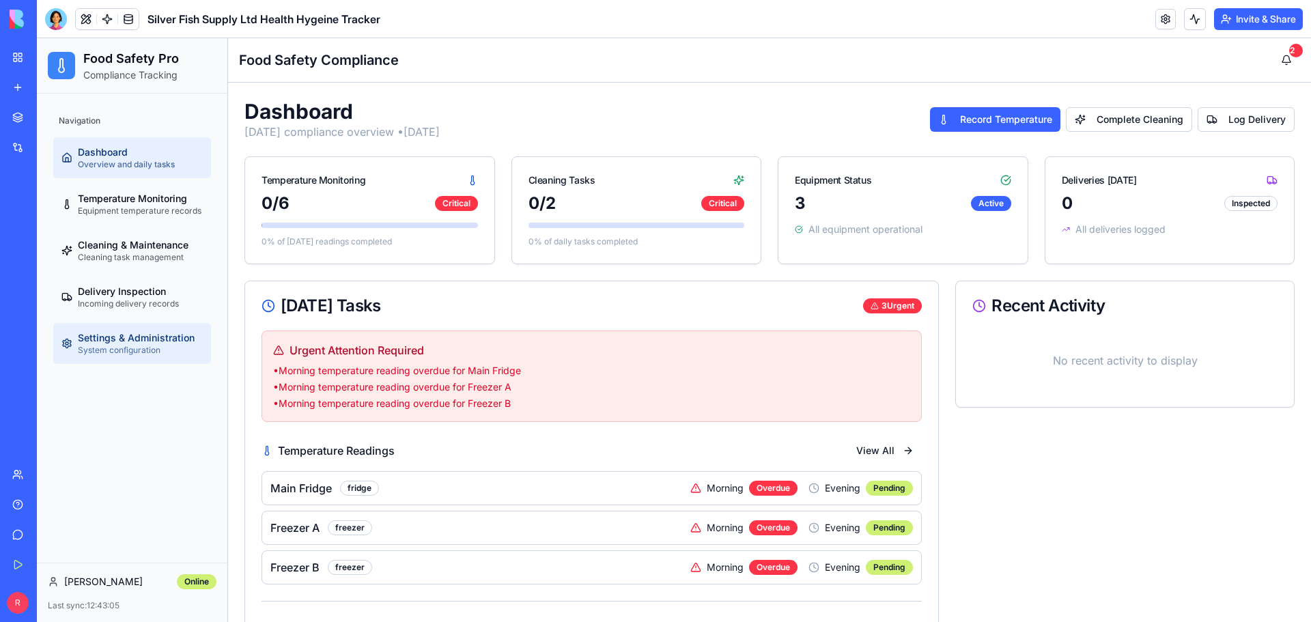
click at [114, 346] on span "System configuration" at bounding box center [119, 350] width 83 height 11
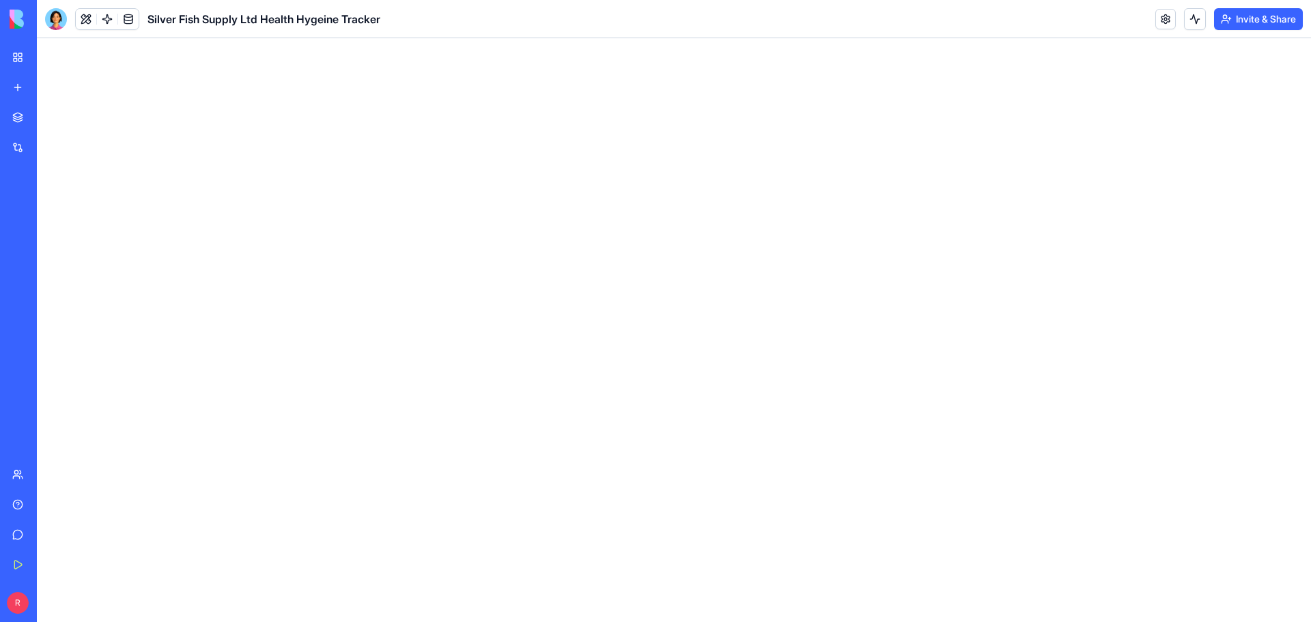
click at [44, 61] on div "My Workspace" at bounding box center [42, 58] width 18 height 14
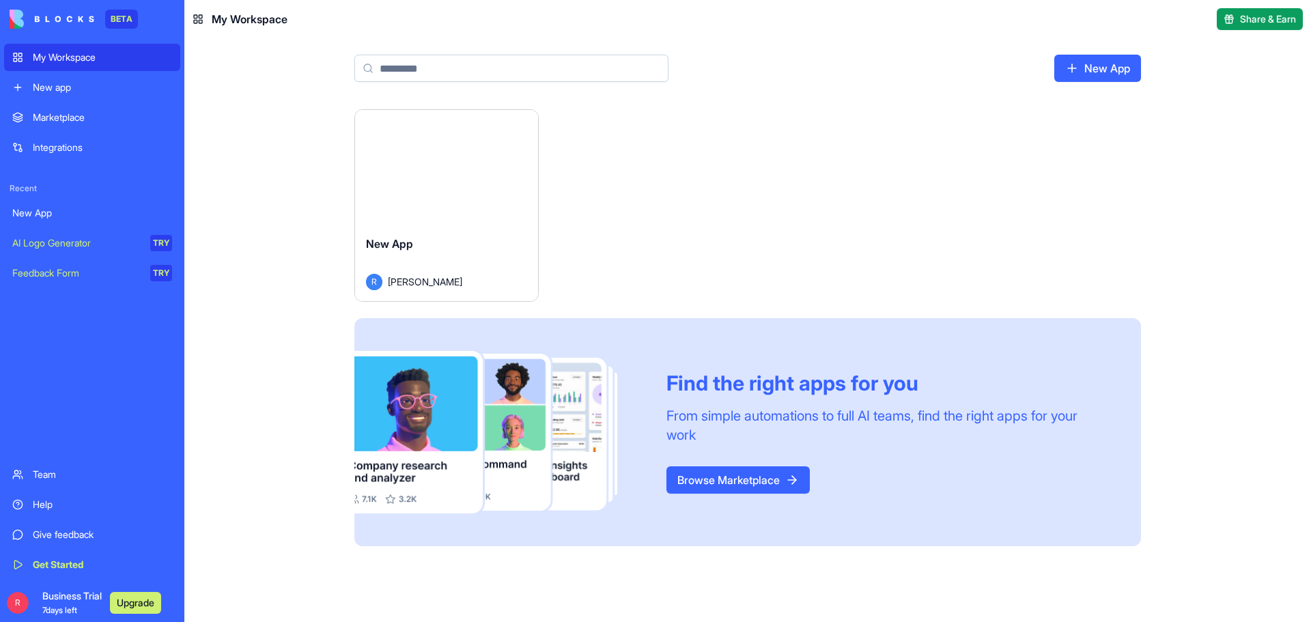
click at [526, 127] on html "BETA My Workspace New app Marketplace Integrations Recent New App AI Logo Gener…" at bounding box center [655, 311] width 1311 height 622
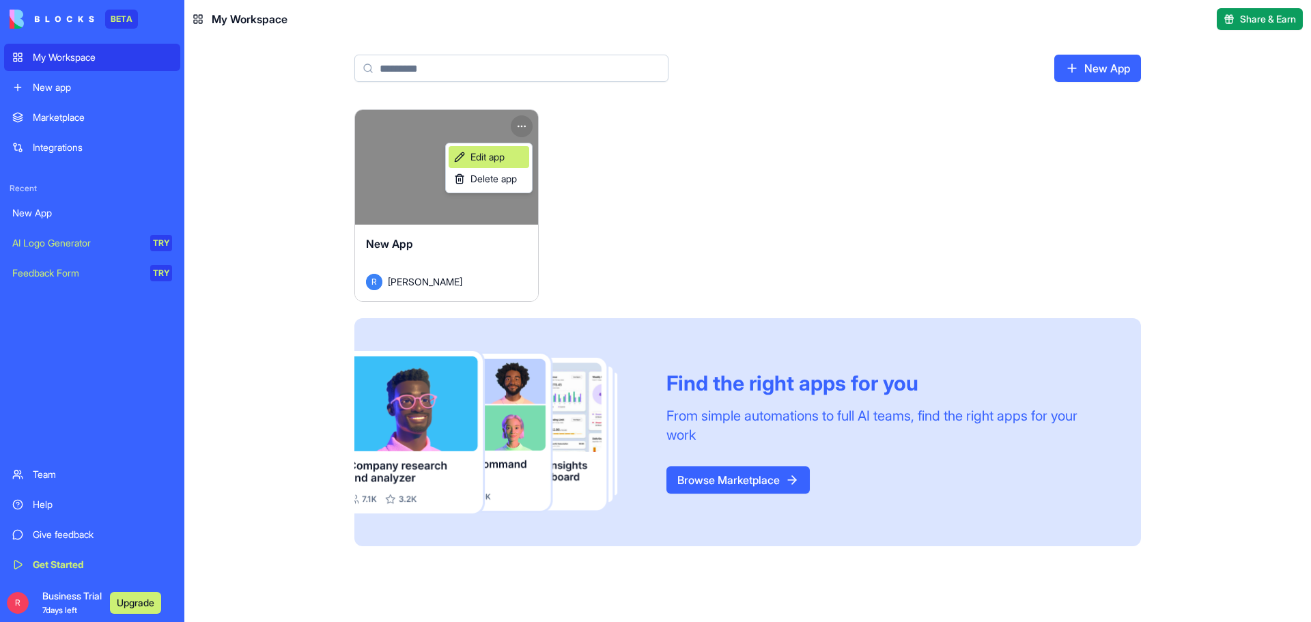
click at [488, 154] on span "Edit app" at bounding box center [488, 157] width 34 height 14
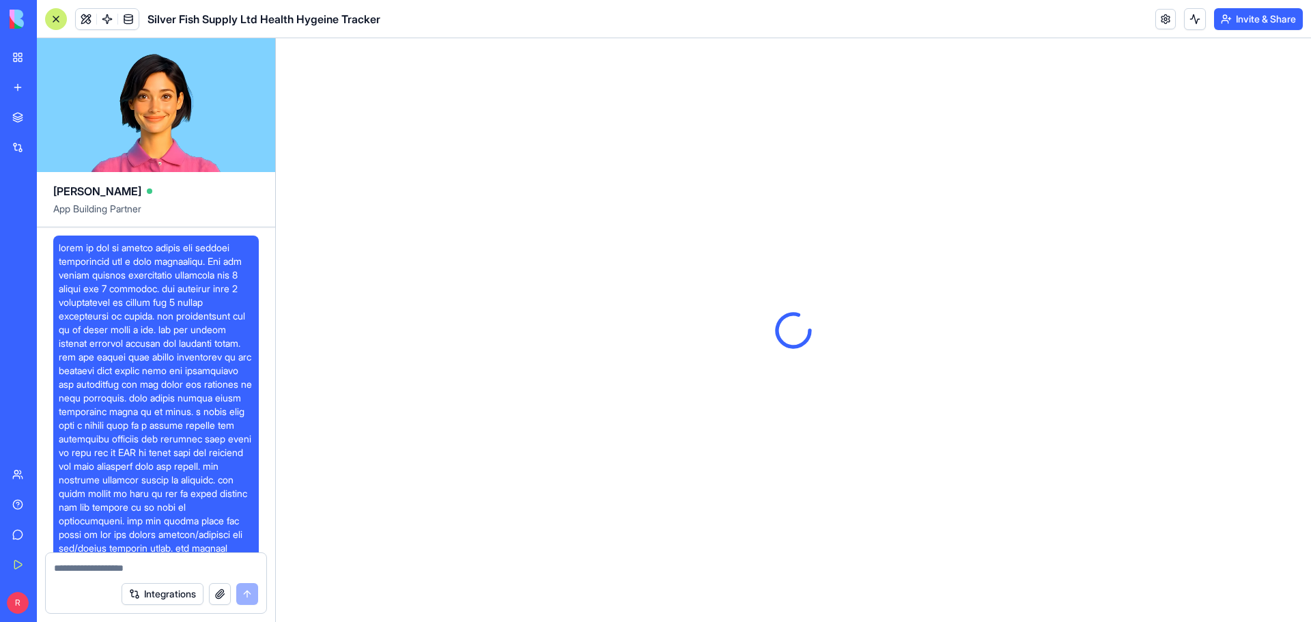
scroll to position [1355, 0]
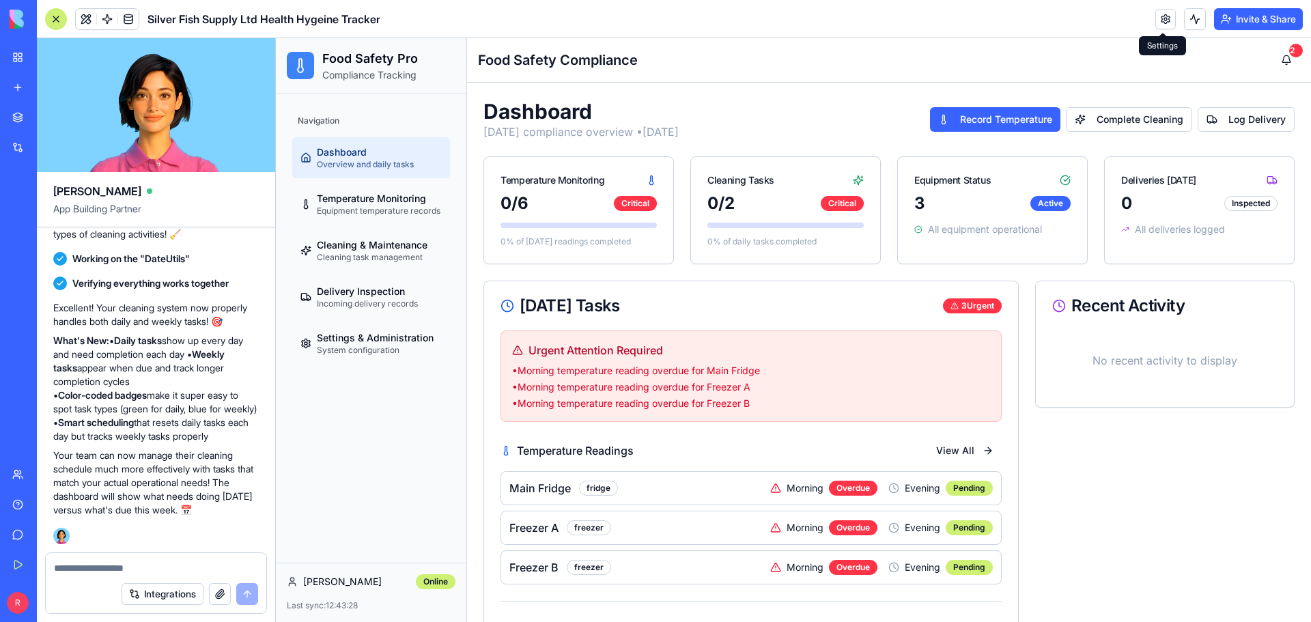
click at [1168, 20] on link at bounding box center [1165, 19] width 20 height 20
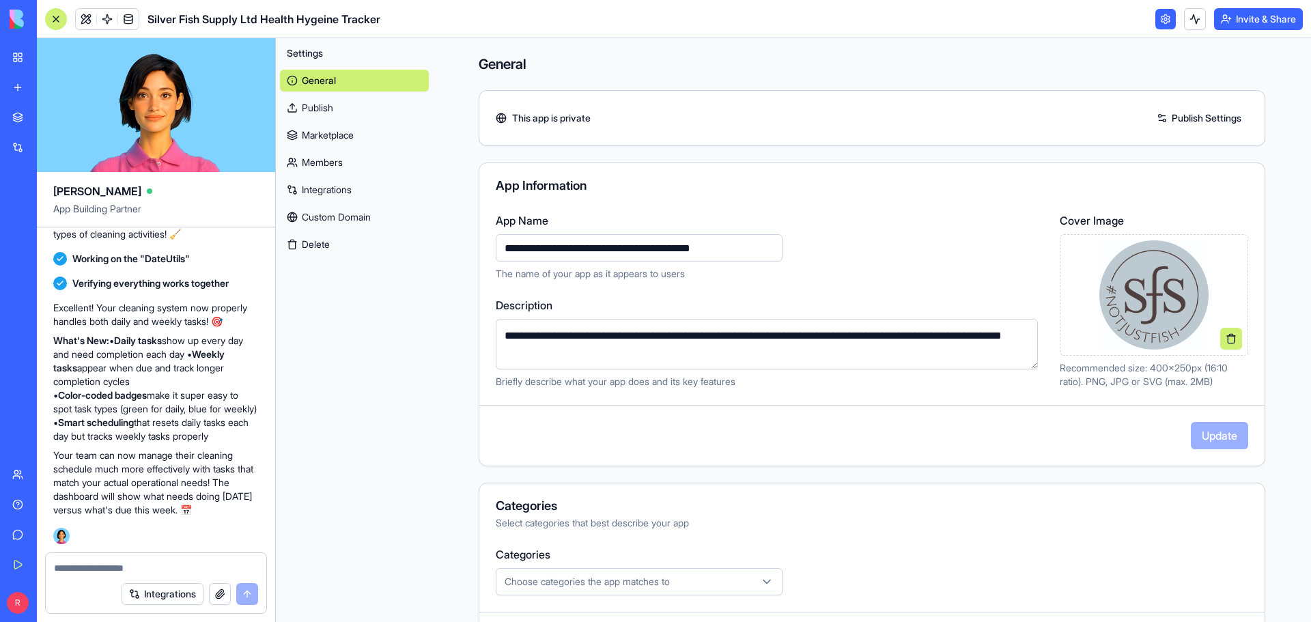
click at [322, 107] on link "Publish" at bounding box center [354, 108] width 149 height 22
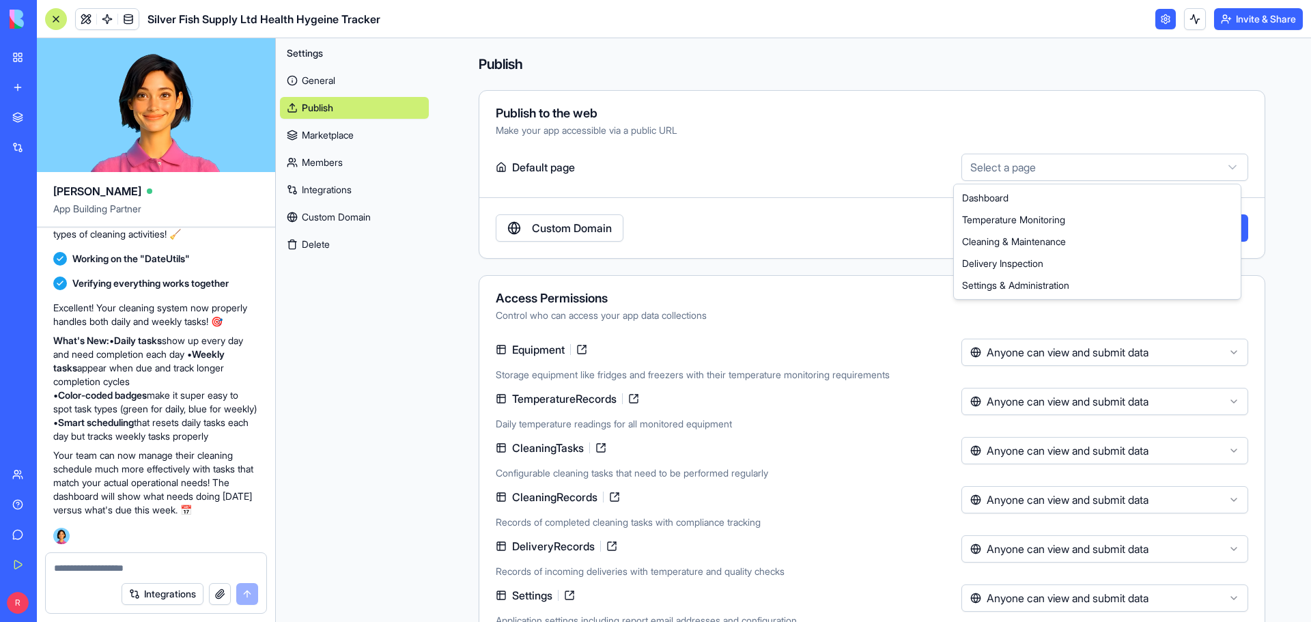
click at [1091, 166] on html "BETA My Workspace New app Marketplace Integrations Recent Silver Fish Supply Lt…" at bounding box center [655, 311] width 1311 height 622
select select "**********"
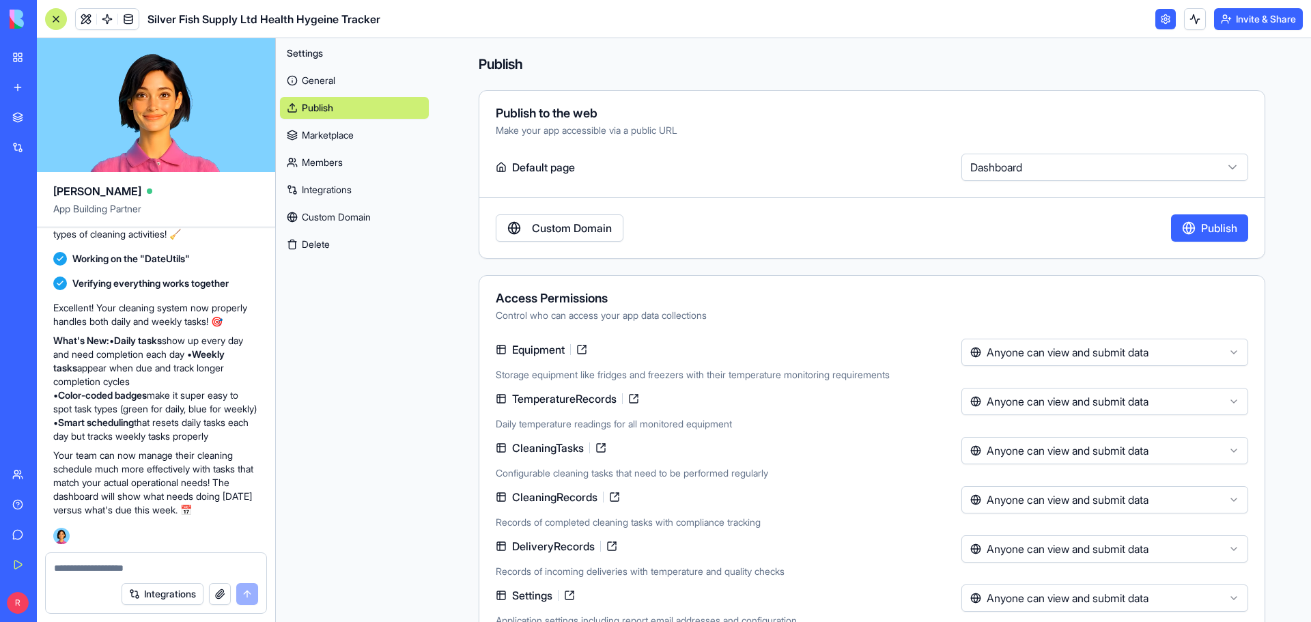
click at [1203, 232] on button "Publish" at bounding box center [1209, 227] width 77 height 27
click at [545, 226] on link "Custom Domain" at bounding box center [560, 227] width 128 height 27
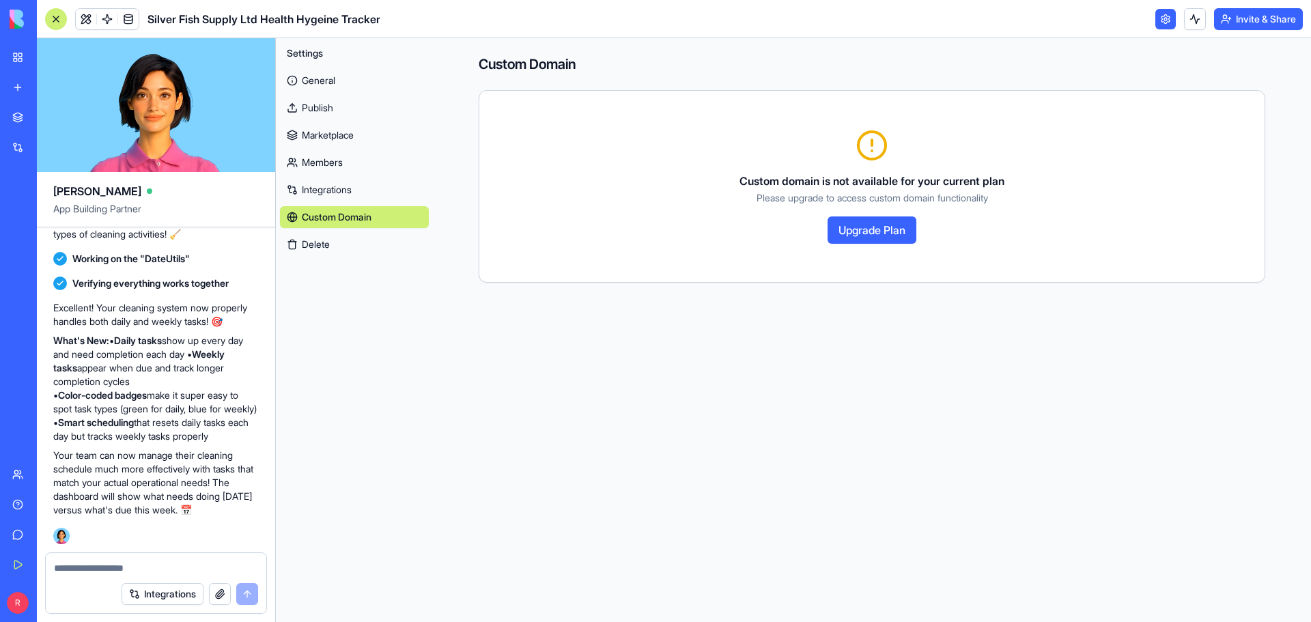
click at [326, 109] on link "Publish" at bounding box center [354, 108] width 149 height 22
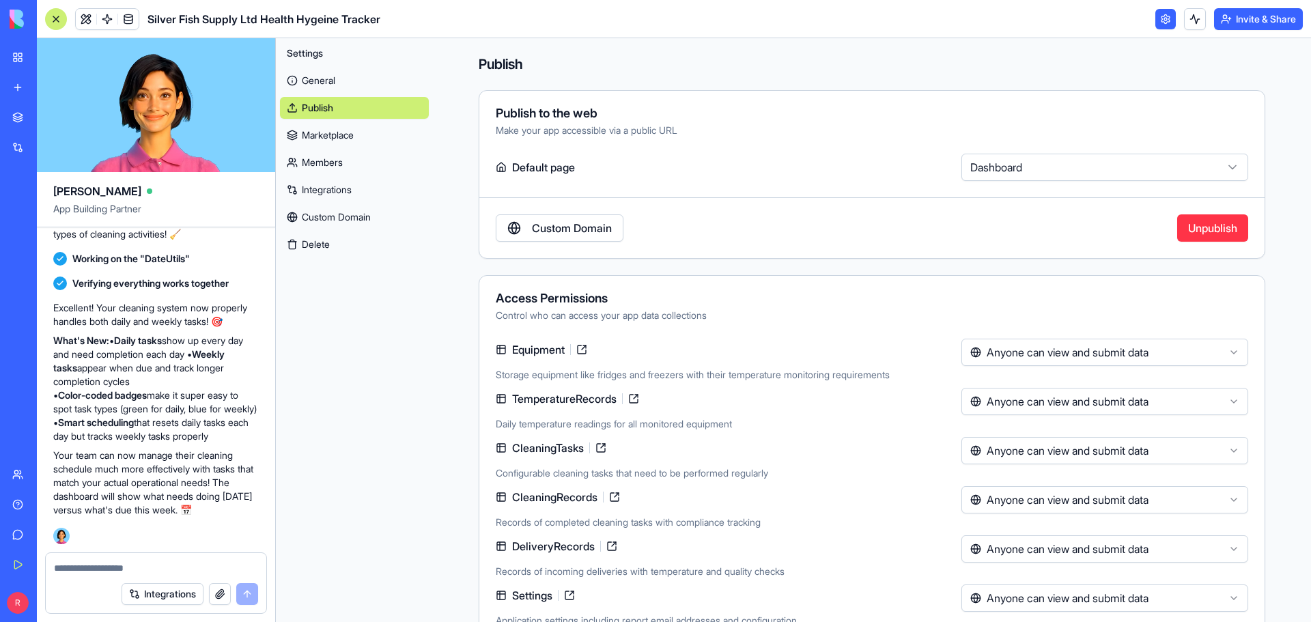
scroll to position [40, 0]
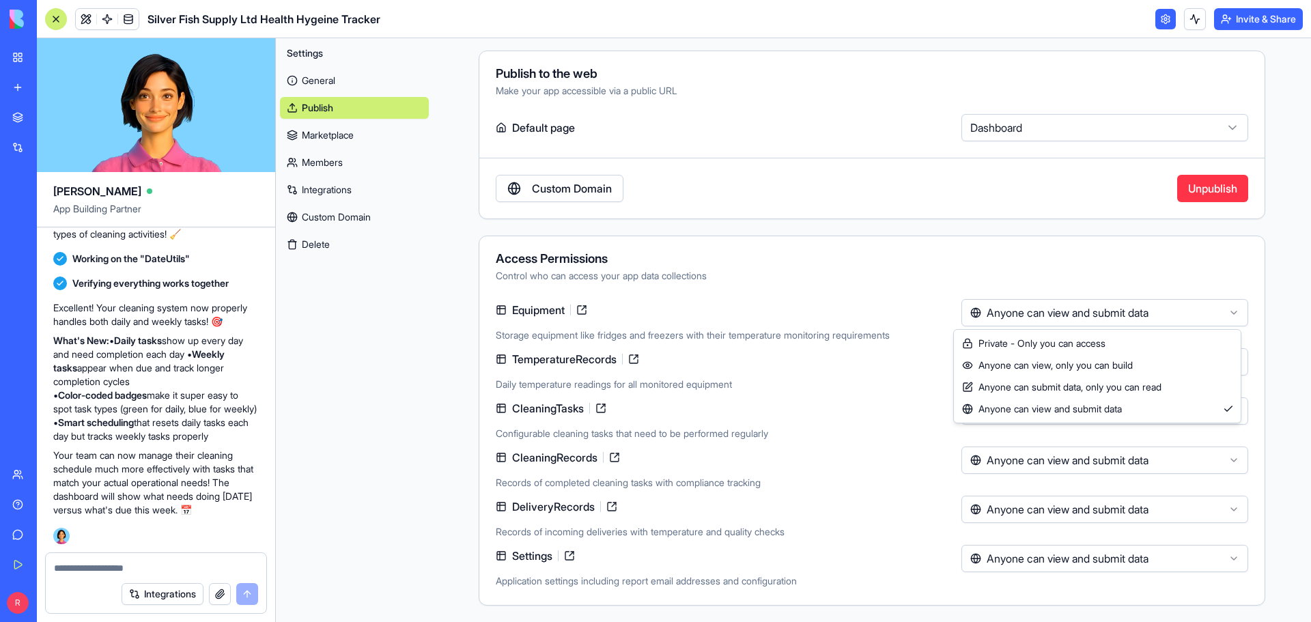
click at [1229, 315] on html "BETA My Workspace New app Marketplace Integrations Recent Silver Fish Supply Lt…" at bounding box center [655, 311] width 1311 height 622
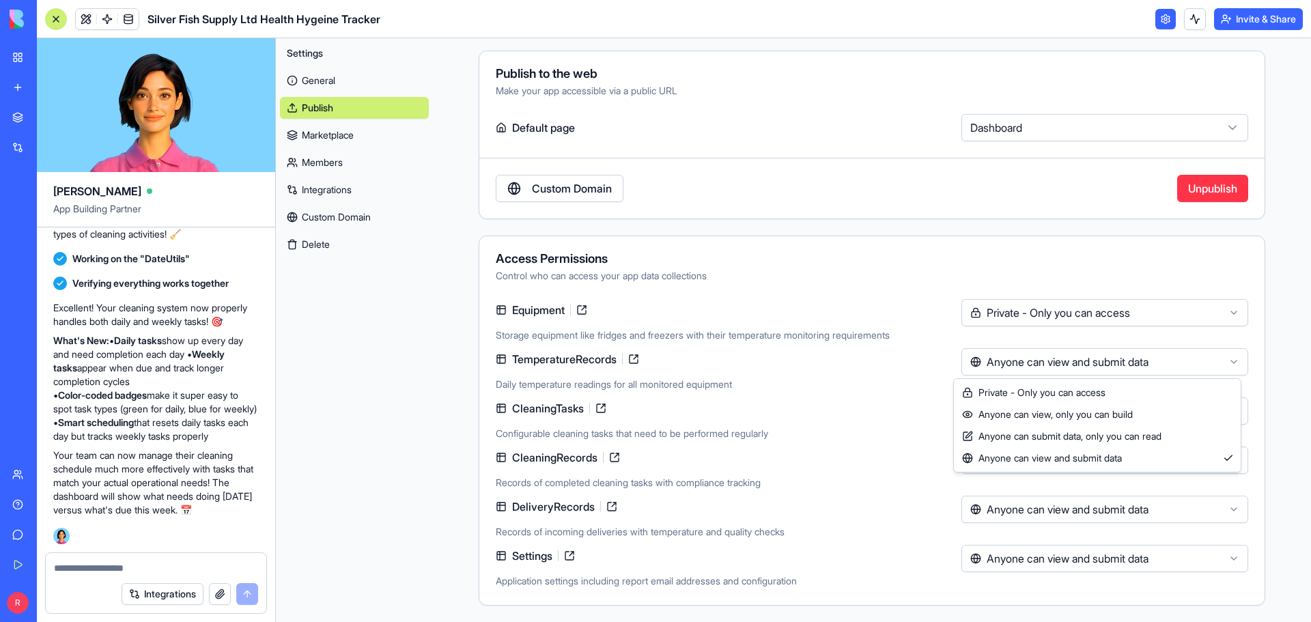
click at [1230, 359] on html "BETA My Workspace New app Marketplace Integrations Recent Silver Fish Supply Lt…" at bounding box center [655, 311] width 1311 height 622
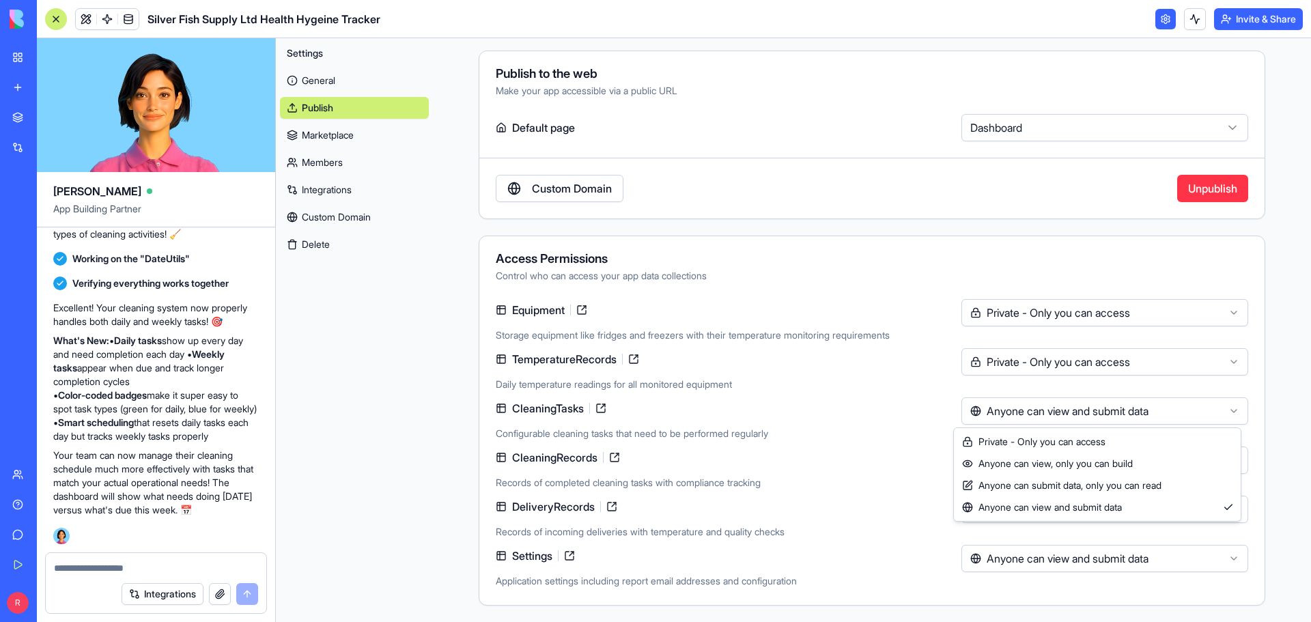
click at [1238, 415] on html "BETA My Workspace New app Marketplace Integrations Recent Silver Fish Supply Lt…" at bounding box center [655, 311] width 1311 height 622
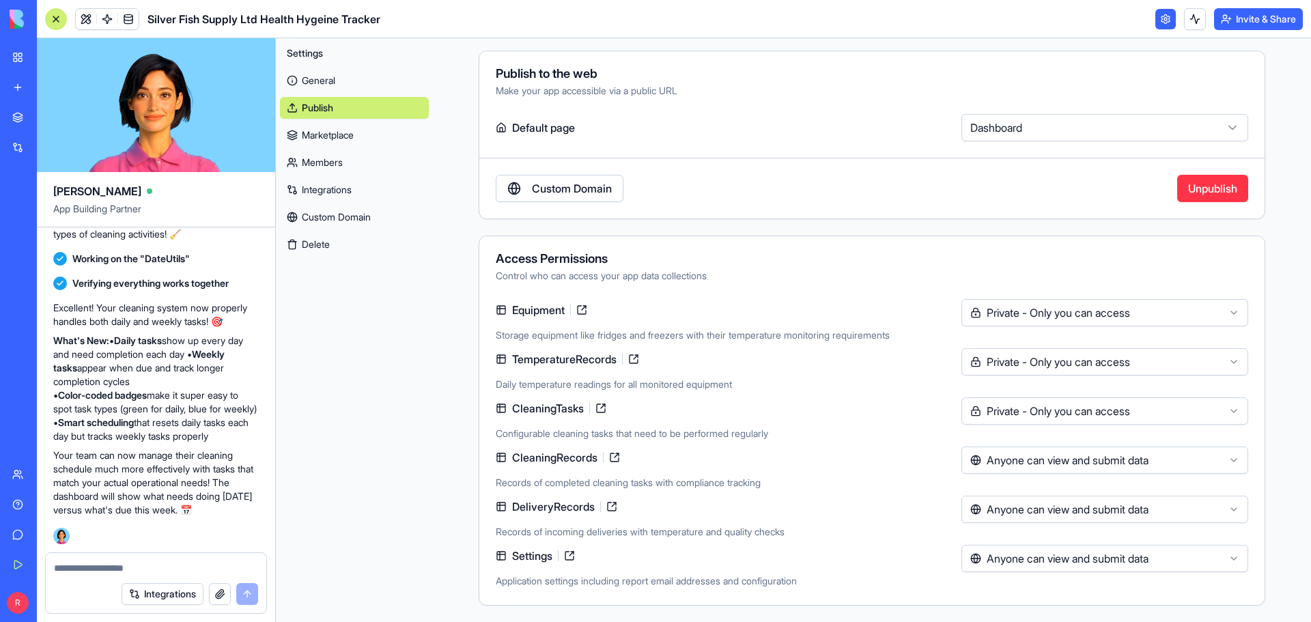
click at [1231, 460] on html "BETA My Workspace New app Marketplace Integrations Recent Silver Fish Supply Lt…" at bounding box center [655, 311] width 1311 height 622
click at [1232, 514] on html "BETA My Workspace New app Marketplace Integrations Recent Silver Fish Supply Lt…" at bounding box center [655, 311] width 1311 height 622
click at [1228, 558] on html "BETA My Workspace New app Marketplace Integrations Recent Silver Fish Supply Lt…" at bounding box center [655, 311] width 1311 height 622
click at [1247, 17] on button "Invite & Share" at bounding box center [1258, 19] width 89 height 22
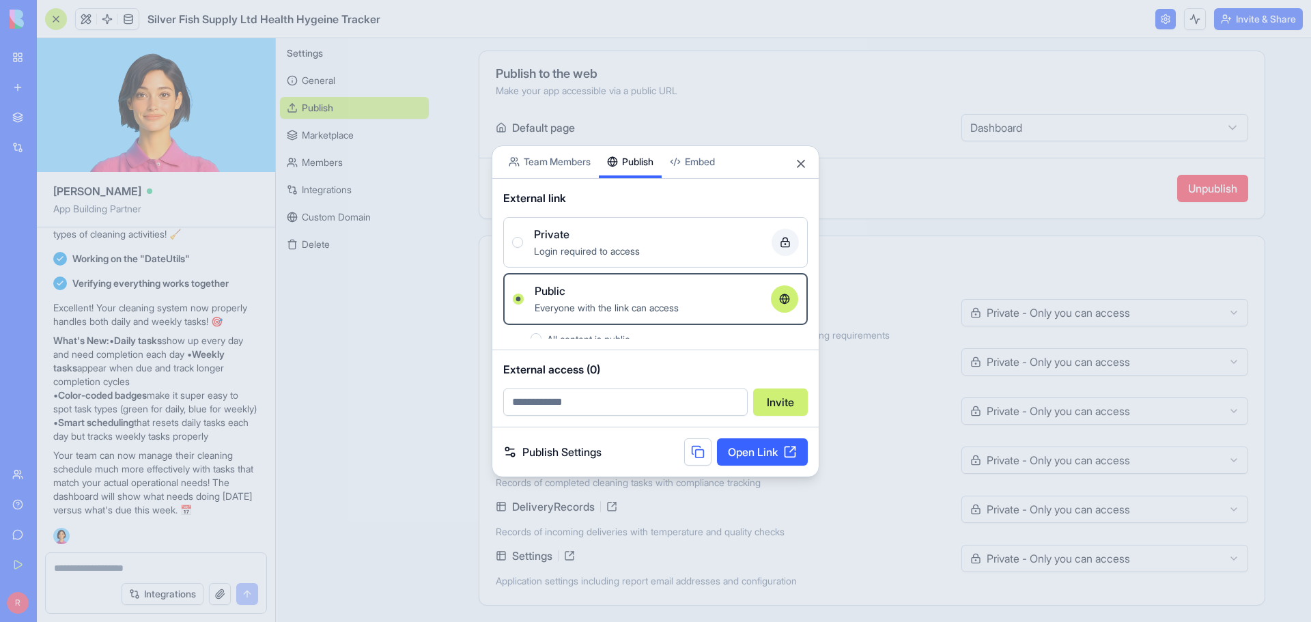
click at [643, 180] on div "Share App Team Members Publish Embed External link Private Login required to ac…" at bounding box center [656, 311] width 328 height 332
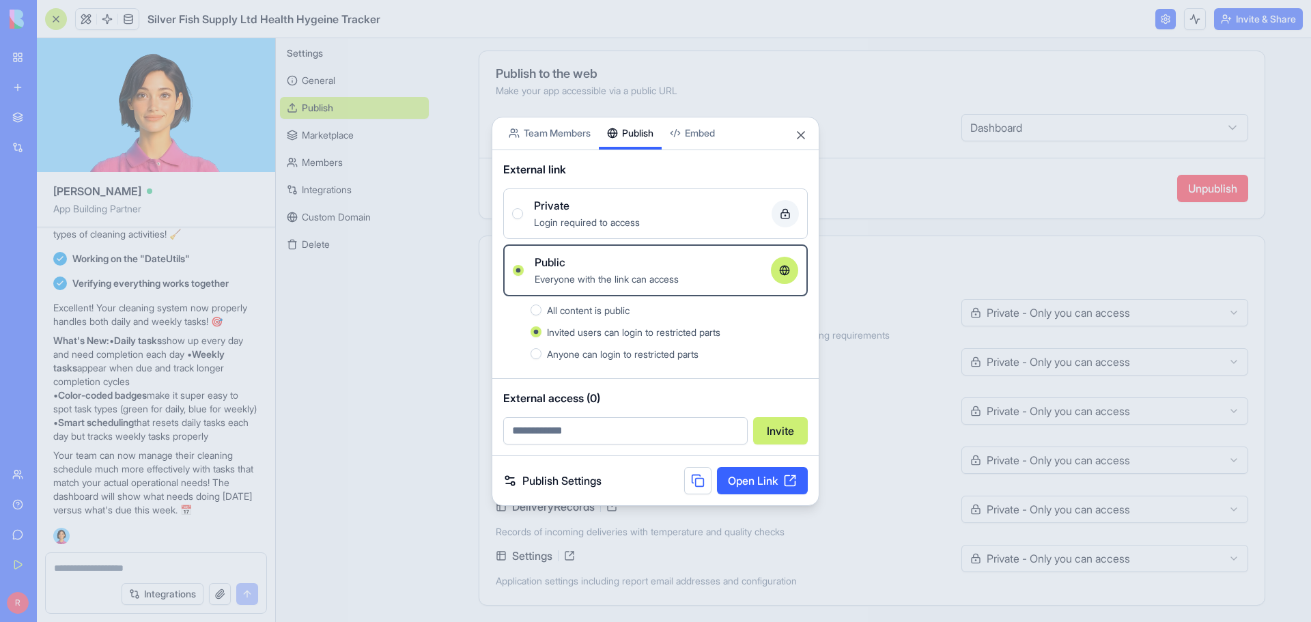
click at [766, 483] on link "Open Link" at bounding box center [762, 480] width 91 height 27
